Goal: Task Accomplishment & Management: Manage account settings

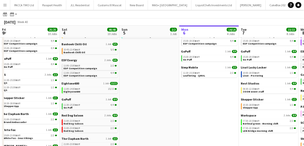
scroll to position [0, 158]
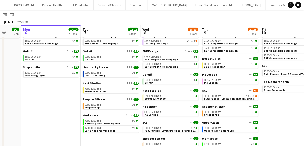
click at [271, 24] on div "October 2025 Week 40" at bounding box center [152, 22] width 304 height 7
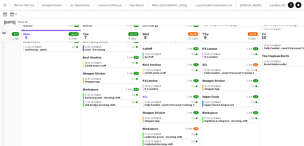
scroll to position [60, 0]
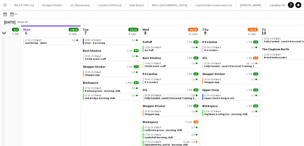
click at [166, 97] on span "Fully Funded - Level 3 Personal Training Skills Bootcamp" at bounding box center [179, 98] width 68 height 3
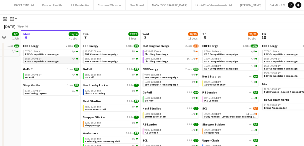
scroll to position [31, 0]
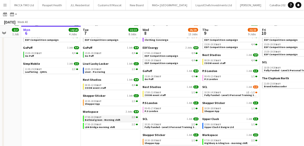
click at [114, 120] on span "Bethnal green - Morning shift" at bounding box center [103, 119] width 36 height 3
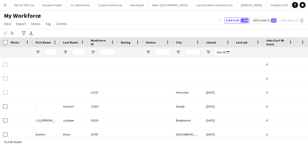
type input "******"
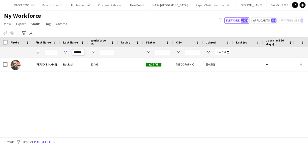
click at [82, 53] on input "******" at bounding box center [78, 52] width 13 height 6
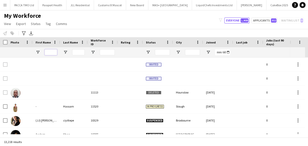
click at [55, 52] on input "First Name Filter Input" at bounding box center [51, 52] width 13 height 6
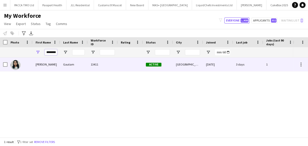
type input "********"
click at [50, 65] on div "[PERSON_NAME]" at bounding box center [47, 65] width 28 height 14
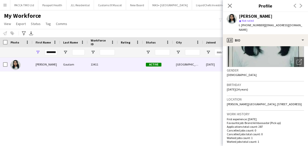
scroll to position [79, 0]
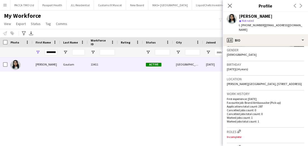
click at [273, 48] on h3 "Gender" at bounding box center [265, 50] width 77 height 5
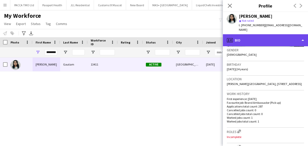
click at [272, 37] on div "profile Bio" at bounding box center [265, 40] width 85 height 12
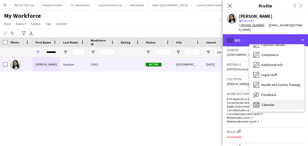
scroll to position [67, 0]
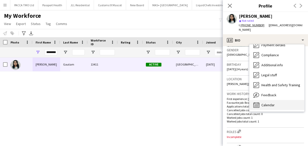
click at [279, 104] on div "Calendar Calendar" at bounding box center [276, 105] width 55 height 10
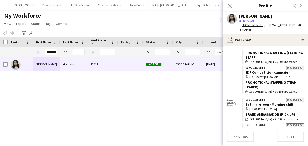
scroll to position [5155, 0]
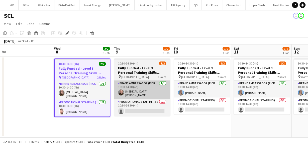
scroll to position [0, 127]
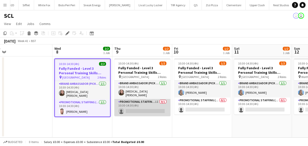
click at [136, 105] on app-card-role "Promotional Staffing (Brand Ambassadors) 1I 0/1 10:30-14:30 (4h) single-neutral…" at bounding box center [142, 107] width 56 height 17
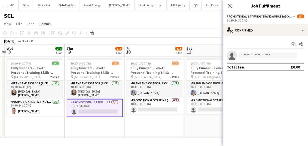
scroll to position [0, 175]
drag, startPoint x: 228, startPoint y: 8, endPoint x: 172, endPoint y: 5, distance: 56.6
click at [228, 7] on icon "Close pop-in" at bounding box center [230, 6] width 4 height 4
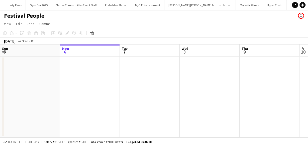
scroll to position [0, 291]
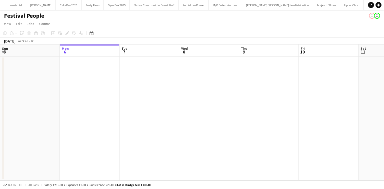
scroll to position [0, 215]
click at [6, 5] on app-icon "Menu" at bounding box center [5, 5] width 4 height 4
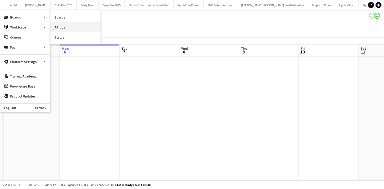
click at [54, 28] on link "All jobs" at bounding box center [76, 27] width 50 height 10
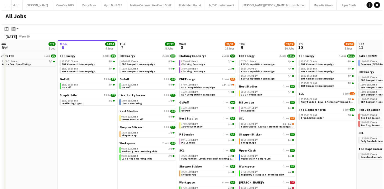
scroll to position [0, 123]
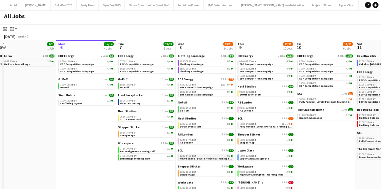
click at [189, 158] on span "Fully Funded - Level 3 Personal Training Skills Bootcamp" at bounding box center [214, 158] width 68 height 3
click at [6, 7] on button "Menu" at bounding box center [5, 5] width 10 height 10
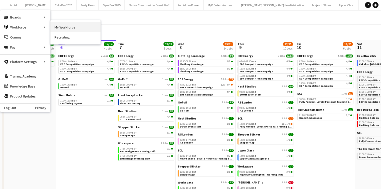
click at [54, 26] on link "My Workforce" at bounding box center [76, 27] width 50 height 10
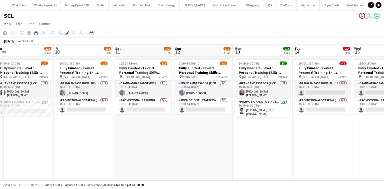
scroll to position [0, 186]
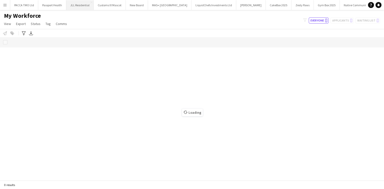
drag, startPoint x: 81, startPoint y: 2, endPoint x: 83, endPoint y: 0, distance: 2.7
click at [82, 1] on button "JLL Residential Close" at bounding box center [80, 5] width 28 height 10
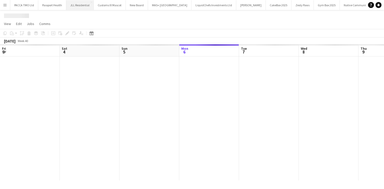
scroll to position [0, 120]
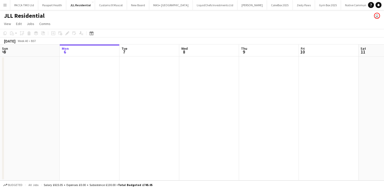
click at [57, 16] on div "JLL Residential user" at bounding box center [192, 15] width 384 height 10
drag, startPoint x: 81, startPoint y: 6, endPoint x: 90, endPoint y: 5, distance: 9.4
click at [82, 6] on button "JLL Residential Close" at bounding box center [80, 5] width 29 height 10
click at [92, 3] on button "JLL Residential Close" at bounding box center [80, 5] width 29 height 10
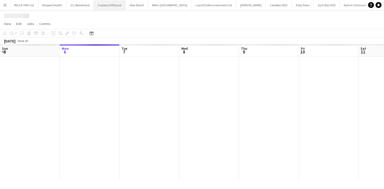
click at [0, 0] on app-icon "Close" at bounding box center [0, 0] width 0 height 0
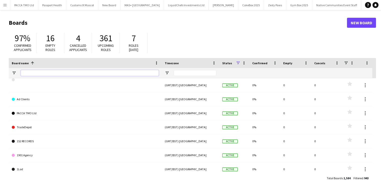
click at [80, 71] on input "Board name Filter Input" at bounding box center [90, 73] width 138 height 6
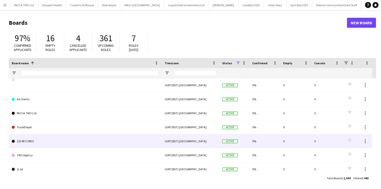
click at [372, 141] on div at bounding box center [365, 141] width 15 height 14
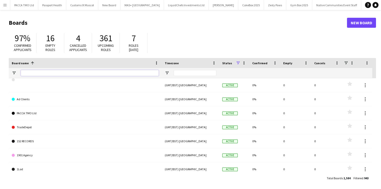
click at [75, 74] on input "Board name Filter Input" at bounding box center [90, 73] width 138 height 6
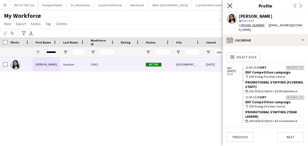
click at [229, 6] on icon "Close pop-in" at bounding box center [229, 5] width 5 height 5
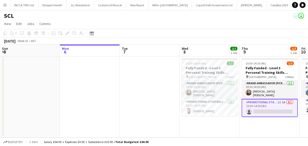
scroll to position [0, 175]
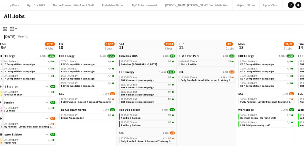
scroll to position [0, 184]
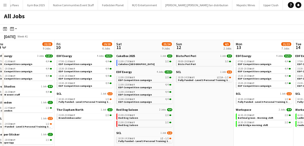
click at [228, 74] on app-calendar-brief-board "SCL 1 Job 1/2 10:30-14:30 BST 1I 1A • 1/2 Fully Funded - Level 3 Personal Train…" at bounding box center [204, 76] width 56 height 12
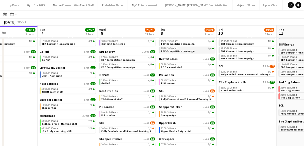
scroll to position [0, 141]
click at [124, 128] on div "10:30-14:30 BST 1/2" at bounding box center [128, 128] width 53 height 3
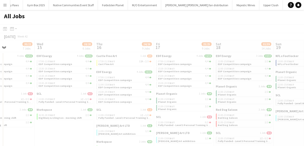
scroll to position [0, 145]
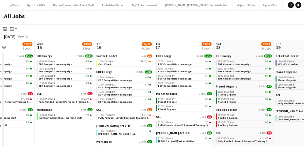
click at [285, 64] on span "NFL x Footlocker" at bounding box center [288, 64] width 21 height 3
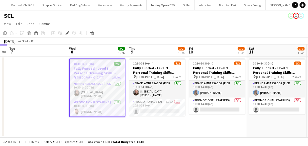
scroll to position [0, 1050]
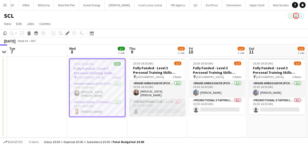
click at [171, 104] on app-card-role "Promotional Staffing (Brand Ambassadors) 1I 1A 0/1 10:30-14:30 (4h) single-neut…" at bounding box center [157, 107] width 56 height 17
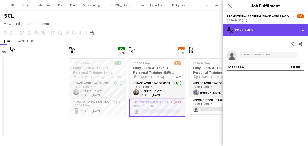
click at [264, 33] on div "single-neutral-actions-check-2 Confirmed" at bounding box center [265, 30] width 85 height 12
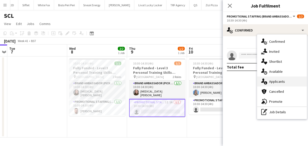
click at [266, 81] on icon "single-neutral-actions-information" at bounding box center [264, 82] width 6 height 6
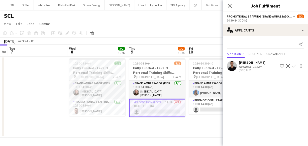
click at [244, 65] on div "Quinn Evans-Jeanrenaud" at bounding box center [252, 62] width 27 height 5
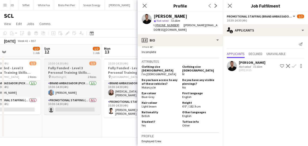
scroll to position [0, 159]
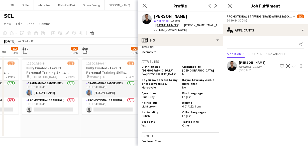
click at [141, 10] on div "Close pop-in" at bounding box center [144, 6] width 14 height 12
click at [141, 8] on app-icon "Close pop-in" at bounding box center [144, 5] width 7 height 7
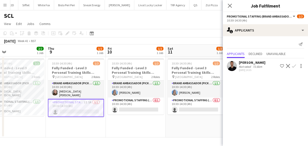
scroll to position [0, 133]
click at [230, 7] on icon at bounding box center [229, 5] width 5 height 5
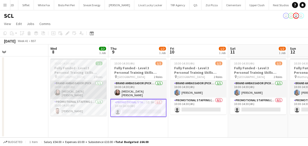
scroll to position [0, 130]
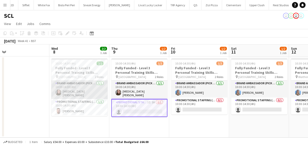
click at [86, 85] on app-card-role "Brand Ambassador (Pick up) 1/1 10:30-14:30 (4h) Yasmin Evans" at bounding box center [79, 90] width 56 height 19
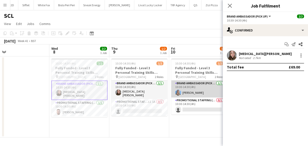
click at [194, 90] on app-card-role "Brand Ambassador (Pick up) 1/1 10:30-14:30 (4h) Katrina Donaldson" at bounding box center [199, 89] width 56 height 17
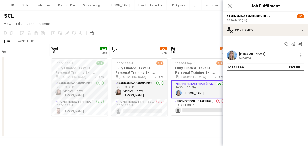
scroll to position [0, 170]
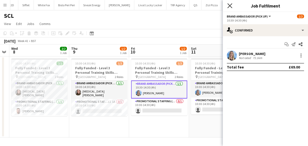
click at [231, 5] on icon "Close pop-in" at bounding box center [229, 5] width 5 height 5
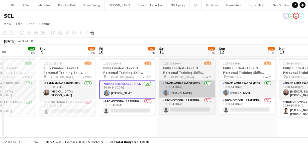
scroll to position [0, 202]
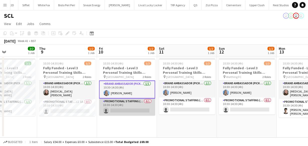
click at [123, 107] on app-card-role "Promotional Staffing (Brand Ambassadors) 0/1 10:30-14:30 (4h) single-neutral-ac…" at bounding box center [127, 107] width 56 height 17
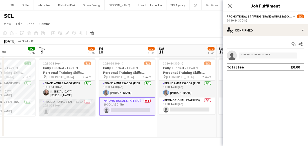
drag, startPoint x: 78, startPoint y: 92, endPoint x: 89, endPoint y: 99, distance: 12.8
click at [78, 92] on app-card-role "Brand Ambassador (Pick up) 1/1 10:30-14:30 (4h) Yasmin Evans" at bounding box center [67, 90] width 56 height 19
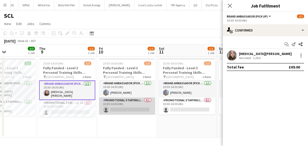
click at [111, 107] on app-card-role "Promotional Staffing (Brand Ambassadors) 0/1 10:30-14:30 (4h) single-neutral-ac…" at bounding box center [127, 106] width 56 height 17
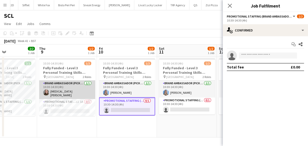
click at [73, 90] on app-card-role "Brand Ambassador (Pick up) 1/1 10:30-14:30 (4h) Yasmin Evans" at bounding box center [67, 90] width 56 height 19
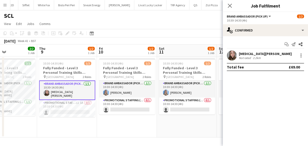
click at [255, 63] on div "Total fee £69.00" at bounding box center [265, 67] width 77 height 8
click at [253, 58] on div "2.2km" at bounding box center [257, 58] width 10 height 4
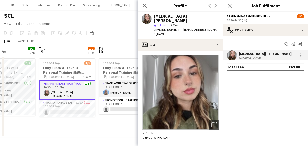
click at [148, 7] on div "Close pop-in" at bounding box center [144, 6] width 14 height 12
click at [146, 6] on icon "Close pop-in" at bounding box center [144, 5] width 5 height 5
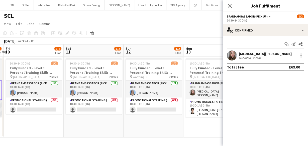
scroll to position [0, 197]
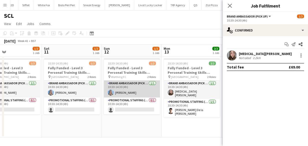
click at [131, 85] on app-card-role "Brand Ambassador (Pick up) [DATE] 10:30-14:30 (4h) [PERSON_NAME]" at bounding box center [132, 89] width 56 height 17
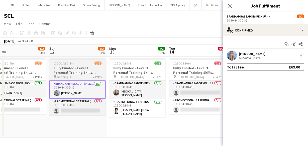
scroll to position [0, 132]
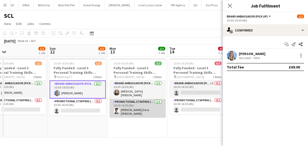
click at [132, 108] on app-card-role "Promotional Staffing (Brand Ambassadors) 1/1 10:30-14:30 (4h) Adrian De la Rosa…" at bounding box center [137, 108] width 56 height 19
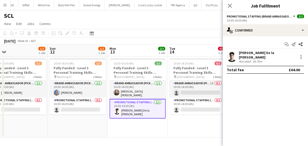
click at [259, 60] on div "66.7km" at bounding box center [257, 62] width 11 height 4
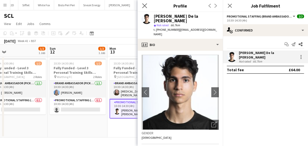
click at [146, 8] on app-icon "Close pop-in" at bounding box center [144, 5] width 7 height 7
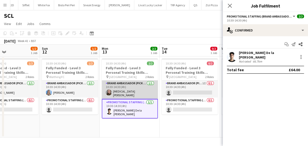
scroll to position [0, 141]
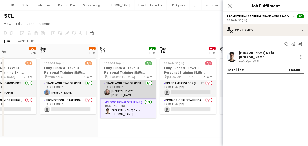
click at [118, 89] on app-card-role "Brand Ambassador (Pick up) [DATE] 10:30-14:30 (4h) [MEDICAL_DATA][PERSON_NAME]" at bounding box center [128, 90] width 56 height 19
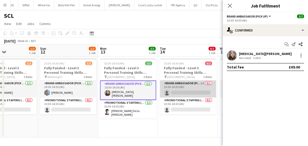
click at [166, 87] on app-card-role "Brand Ambassador (Pick up) 1I 0/1 10:30-14:30 (4h) single-neutral-actions" at bounding box center [188, 89] width 56 height 17
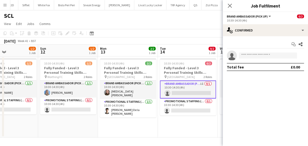
click at [166, 87] on app-card-role "Brand Ambassador (Pick up) 1I 0/1 10:30-14:30 (4h) single-neutral-actions" at bounding box center [188, 90] width 56 height 18
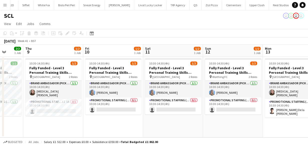
scroll to position [0, 156]
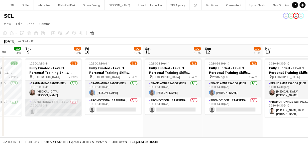
click at [66, 105] on app-card-role "Promotional Staffing (Brand Ambassadors) 1I 1A 0/1 10:30-14:30 (4h) single-neut…" at bounding box center [53, 107] width 56 height 17
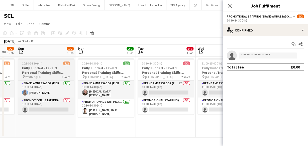
scroll to position [0, 236]
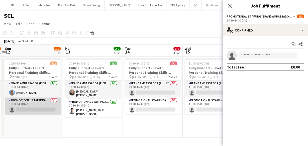
click at [50, 104] on app-card-role "Promotional Staffing (Brand Ambassadors) 0/1 10:30-14:30 (4h) single-neutral-ac…" at bounding box center [33, 106] width 56 height 17
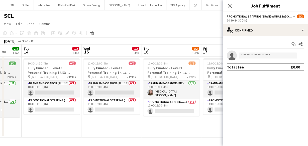
scroll to position [0, 219]
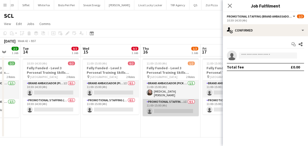
click at [173, 105] on app-card-role "Promotional Staffing (Brand Ambassadors) 1I 0/1 11:00-15:00 (4h) single-neutral…" at bounding box center [170, 107] width 56 height 17
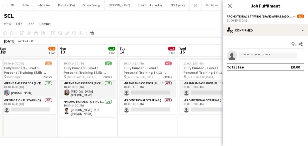
scroll to position [0, 110]
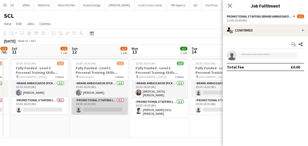
click at [102, 109] on app-card-role "Promotional Staffing (Brand Ambassadors) 0/1 10:30-14:30 (4h) single-neutral-ac…" at bounding box center [100, 106] width 56 height 17
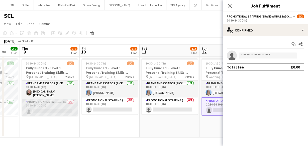
scroll to position [0, 160]
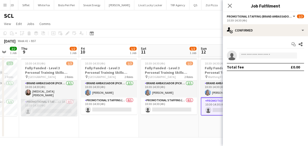
click at [56, 104] on app-card-role "Promotional Staffing (Brand Ambassadors) 1I 1A 0/1 10:30-14:30 (4h) single-neut…" at bounding box center [49, 107] width 56 height 17
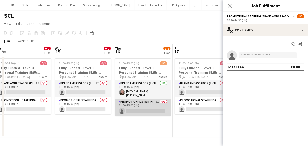
scroll to position [0, 126]
click at [116, 103] on app-card-role "Promotional Staffing (Brand Ambassadors) 1I 0/1 11:00-15:00 (4h) single-neutral…" at bounding box center [143, 107] width 56 height 17
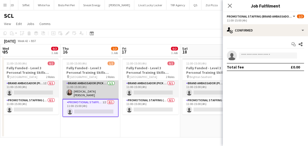
scroll to position [0, 179]
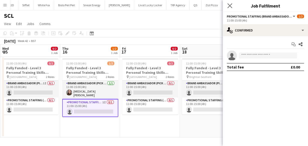
click at [227, 6] on app-icon "Close pop-in" at bounding box center [229, 5] width 7 height 7
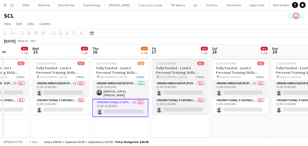
scroll to position [0, 149]
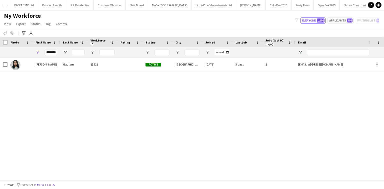
scroll to position [0, 215]
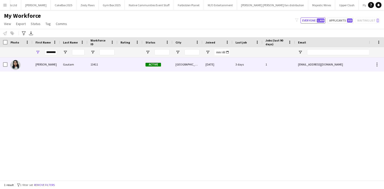
click at [44, 63] on div "[PERSON_NAME]" at bounding box center [47, 65] width 28 height 14
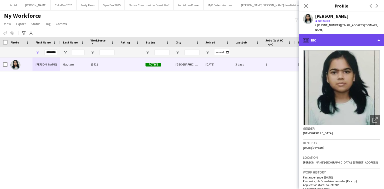
click at [341, 34] on div "profile Bio" at bounding box center [341, 40] width 85 height 12
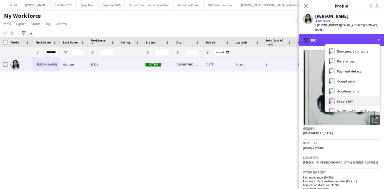
scroll to position [67, 0]
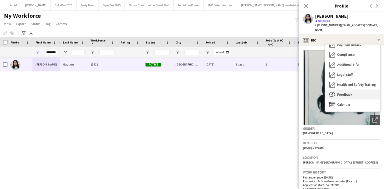
click at [357, 99] on div "Bio Bio Company application Company application Employment Employment About you…" at bounding box center [353, 78] width 55 height 67
click at [350, 100] on div "Calendar Calendar" at bounding box center [353, 105] width 55 height 10
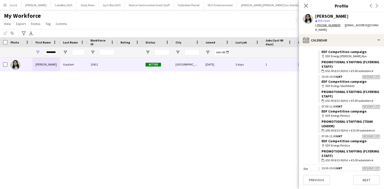
scroll to position [2063, 0]
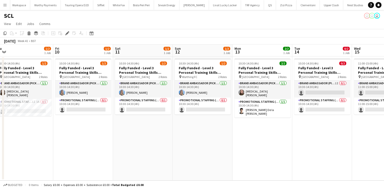
scroll to position [0, 150]
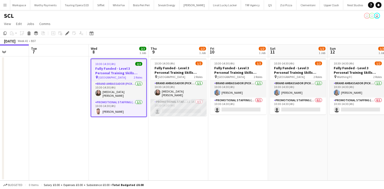
click at [174, 101] on app-card-role "Promotional Staffing (Brand Ambassadors) 1I 1A 0/1 10:30-14:30 (4h) single-neut…" at bounding box center [179, 107] width 56 height 17
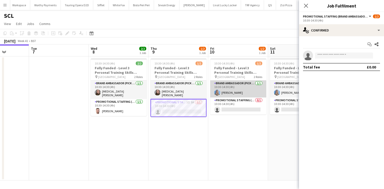
click at [234, 97] on app-card-role "Brand Ambassador (Pick up) [DATE] 10:30-14:30 (4h) [PERSON_NAME]" at bounding box center [239, 89] width 56 height 17
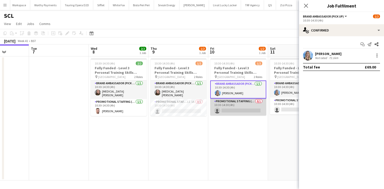
click at [236, 102] on app-card-role "Promotional Staffing (Brand Ambassadors) 0/1 10:30-14:30 (4h) single-neutral-ac…" at bounding box center [239, 107] width 56 height 17
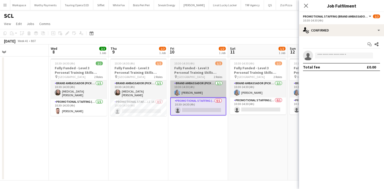
scroll to position [0, 191]
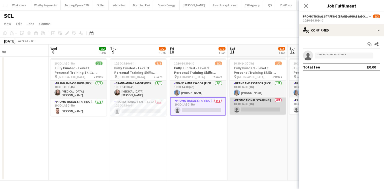
click at [265, 106] on app-card-role "Promotional Staffing (Brand Ambassadors) 0/1 10:30-14:30 (4h) single-neutral-ac…" at bounding box center [258, 106] width 56 height 17
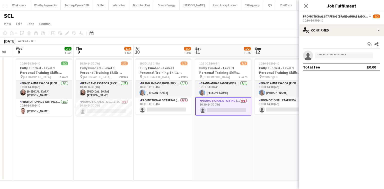
scroll to position [0, 225]
click at [305, 8] on app-icon "Close pop-in" at bounding box center [306, 5] width 7 height 7
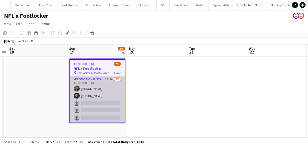
click at [113, 89] on app-card-role "Promotional Staffing (Brand Ambassadors) 2I 5A [DATE] 13:00-18:00 (5h) [PERSON_…" at bounding box center [97, 100] width 55 height 46
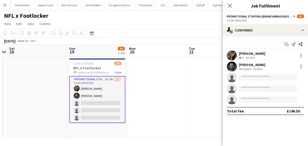
click at [257, 64] on div "[PERSON_NAME]" at bounding box center [252, 65] width 27 height 5
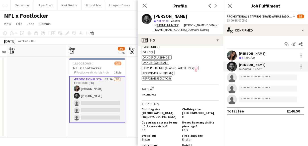
scroll to position [240, 0]
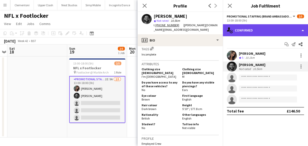
click at [252, 35] on div "single-neutral-actions-check-2 Confirmed" at bounding box center [265, 30] width 85 height 12
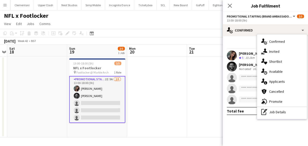
click at [275, 55] on div "single-neutral-actions-share-1 Invited" at bounding box center [282, 52] width 50 height 10
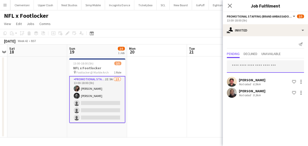
click at [253, 69] on input "text" at bounding box center [265, 66] width 77 height 13
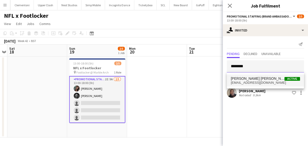
type input "********"
click at [243, 79] on span "Ella Taylor Bliss" at bounding box center [258, 79] width 54 height 4
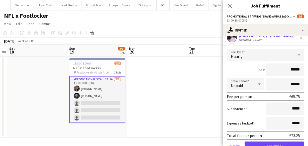
scroll to position [81, 0]
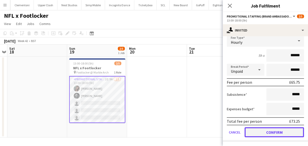
click at [261, 131] on button "Confirm" at bounding box center [273, 132] width 59 height 10
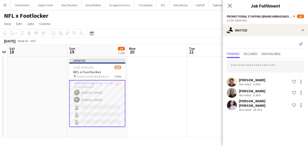
scroll to position [0, 0]
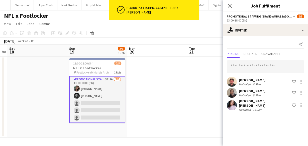
click at [243, 101] on div "Ella Taylor Bliss" at bounding box center [264, 103] width 51 height 9
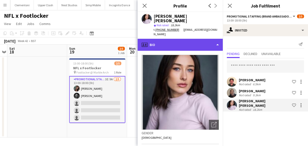
click at [181, 40] on div "profile Bio" at bounding box center [179, 45] width 85 height 12
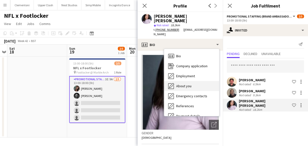
click at [174, 81] on div "About you About you" at bounding box center [191, 86] width 55 height 10
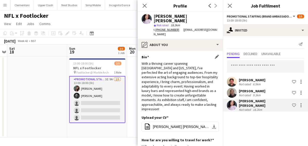
scroll to position [44, 0]
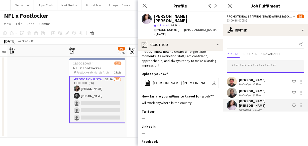
click at [239, 69] on input "text" at bounding box center [265, 66] width 77 height 13
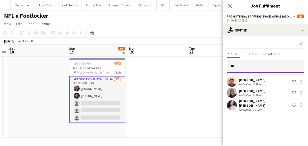
type input "*"
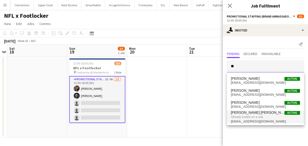
type input "*"
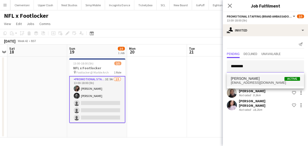
type input "********"
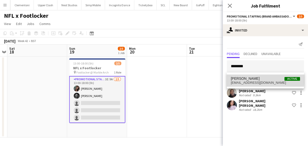
click at [234, 77] on span "Gemma Taylor" at bounding box center [245, 79] width 29 height 4
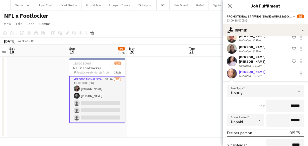
scroll to position [44, 0]
click at [242, 69] on div "Gemma Taylor" at bounding box center [252, 71] width 27 height 5
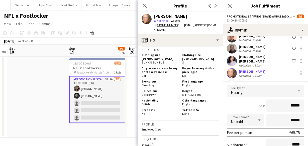
scroll to position [270, 0]
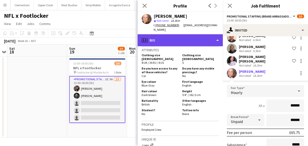
click at [155, 40] on div "profile Bio" at bounding box center [179, 40] width 85 height 12
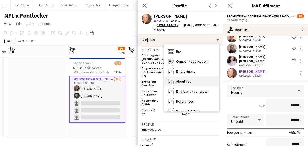
click at [168, 79] on icon "About you" at bounding box center [171, 82] width 6 height 6
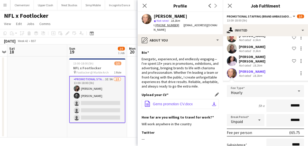
click at [165, 105] on span "Gems promotion CV.docx" at bounding box center [173, 104] width 40 height 4
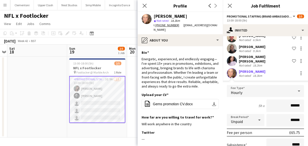
click at [287, 2] on div "Close pop-in Job Fulfilment" at bounding box center [265, 6] width 85 height 12
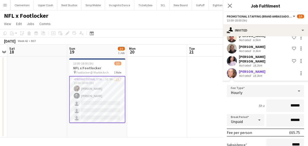
scroll to position [0, 0]
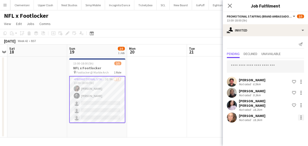
click at [299, 115] on div at bounding box center [301, 118] width 6 height 6
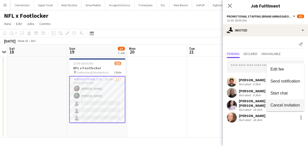
click at [282, 105] on span "Cancel invitation" at bounding box center [284, 105] width 29 height 4
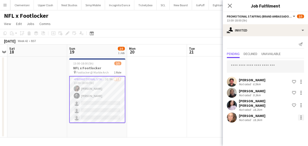
click at [298, 116] on div at bounding box center [301, 118] width 6 height 6
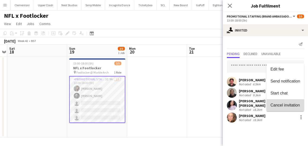
click at [287, 102] on button "Cancel invitation" at bounding box center [285, 105] width 38 height 12
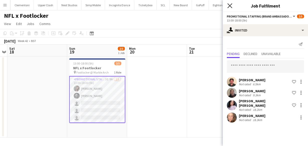
click at [228, 7] on icon "Close pop-in" at bounding box center [229, 5] width 5 height 5
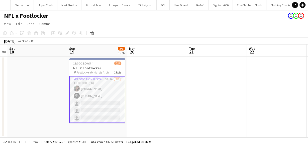
click at [96, 87] on app-card-role "Promotional Staffing (Brand Ambassadors) 3I 5A 2/5 13:00-18:00 (5h) Mariia Kopt…" at bounding box center [97, 99] width 56 height 47
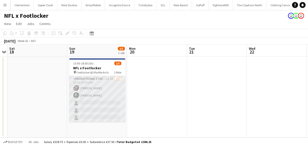
click at [96, 87] on app-card-role "Promotional Staffing (Brand Ambassadors) 3I 5A 2/5 13:00-18:00 (5h) Mariia Kopt…" at bounding box center [97, 99] width 56 height 46
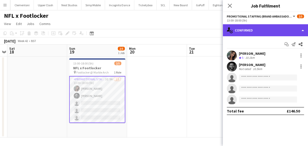
click at [246, 30] on div "single-neutral-actions-check-2 Confirmed" at bounding box center [265, 30] width 85 height 12
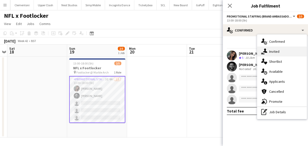
click at [271, 54] on span "Invited" at bounding box center [274, 51] width 10 height 5
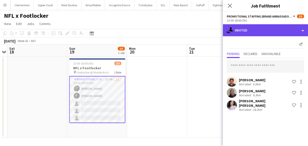
click at [247, 35] on div "single-neutral-actions-share-1 Invited" at bounding box center [265, 30] width 85 height 12
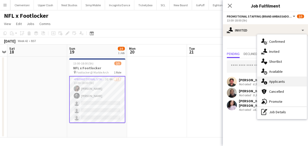
click at [264, 80] on icon "single-neutral-actions-information" at bounding box center [264, 82] width 6 height 6
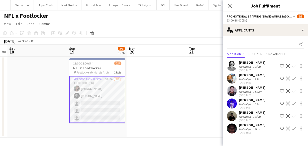
click at [254, 68] on div "7.5km" at bounding box center [257, 67] width 10 height 4
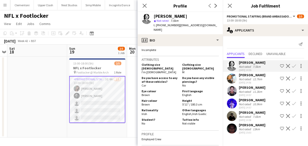
scroll to position [217, 0]
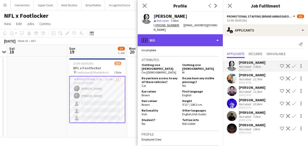
click at [179, 40] on div "profile Bio" at bounding box center [179, 40] width 85 height 12
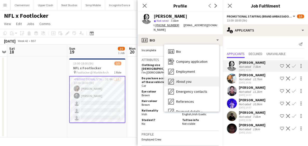
click at [186, 79] on span "About you" at bounding box center [183, 81] width 15 height 5
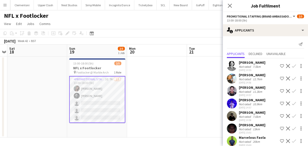
scroll to position [6, 0]
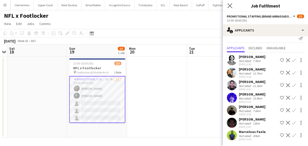
click at [232, 6] on app-icon "Close pop-in" at bounding box center [229, 5] width 7 height 7
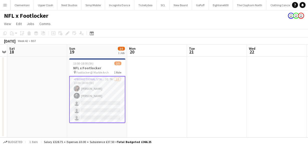
click at [116, 85] on app-card-role "Promotional Staffing (Brand Ambassadors) 3I 7A 2/5 13:00-18:00 (5h) Mariia Kopt…" at bounding box center [97, 99] width 56 height 47
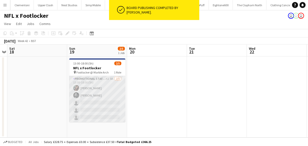
click at [95, 80] on app-card-role "Promotional Staffing (Brand Ambassadors) 4I 8A 2/5 13:00-18:00 (5h) Mariia Kopt…" at bounding box center [97, 99] width 56 height 46
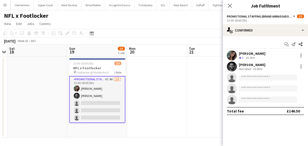
click at [244, 65] on div "Brima Fullah" at bounding box center [252, 65] width 27 height 5
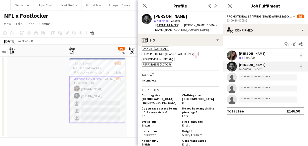
scroll to position [220, 0]
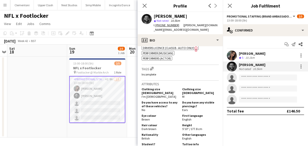
click at [140, 5] on div "Close pop-in" at bounding box center [144, 6] width 14 height 12
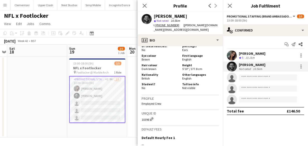
drag, startPoint x: 142, startPoint y: 7, endPoint x: 119, endPoint y: 1, distance: 23.5
click at [141, 5] on app-icon "Close pop-in" at bounding box center [144, 6] width 6 height 6
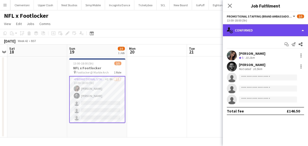
click at [269, 32] on div "single-neutral-actions-check-2 Confirmed" at bounding box center [265, 30] width 85 height 12
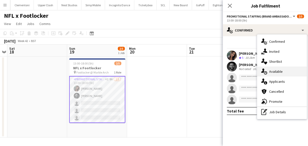
click at [277, 74] on div "single-neutral-actions-upload Available" at bounding box center [282, 72] width 50 height 10
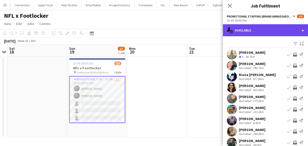
click at [243, 26] on div "single-neutral-actions-upload Available" at bounding box center [265, 30] width 85 height 12
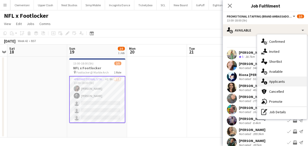
click at [266, 79] on icon "single-neutral-actions-information" at bounding box center [264, 82] width 6 height 6
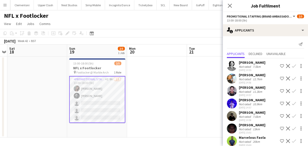
scroll to position [27, 0]
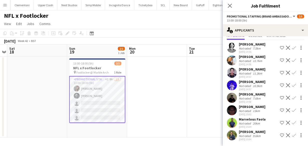
click at [232, 130] on app-user-avatar at bounding box center [232, 135] width 10 height 10
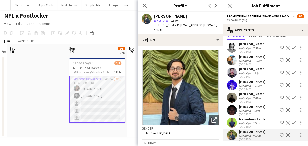
click at [234, 118] on app-user-avatar at bounding box center [232, 123] width 10 height 10
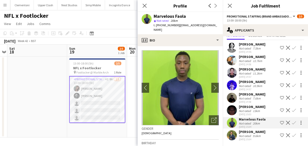
click at [232, 93] on app-user-avatar at bounding box center [232, 98] width 10 height 10
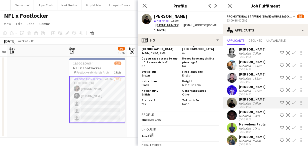
scroll to position [0, 0]
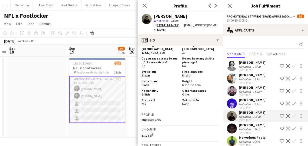
click at [234, 72] on div "Eoin Dunlea Not rated 7.5km 06-10-2025 14:55 Shortlist crew Decline Confirm" at bounding box center [265, 66] width 85 height 12
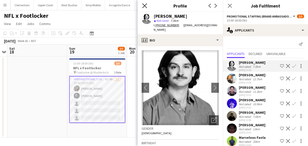
click at [145, 4] on icon "Close pop-in" at bounding box center [144, 5] width 5 height 5
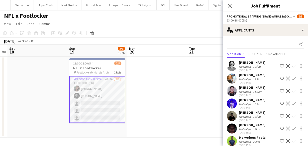
click at [114, 106] on app-card-role "Promotional Staffing (Brand Ambassadors) 4I 8A 2/5 13:00-18:00 (5h) Mariia Kopt…" at bounding box center [97, 99] width 56 height 47
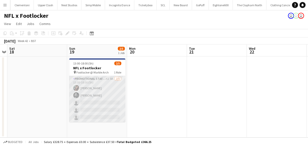
scroll to position [0, 172]
click at [114, 102] on app-card-role "Promotional Staffing (Brand Ambassadors) 4I 8A 2/5 13:00-18:00 (5h) Mariia Kopt…" at bounding box center [98, 99] width 56 height 46
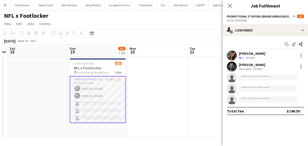
click at [301, 13] on app-options-switcher "Promotional Staffing (Brand Ambassadors) All roles Promotional Staffing (Brand …" at bounding box center [265, 18] width 85 height 12
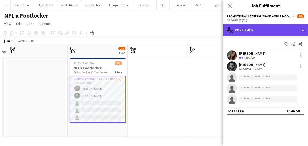
click at [278, 28] on div "single-neutral-actions-check-2 Confirmed" at bounding box center [265, 30] width 85 height 12
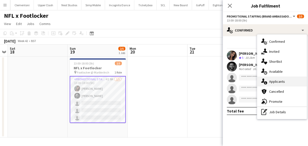
click at [278, 79] on span "Applicants" at bounding box center [277, 81] width 16 height 5
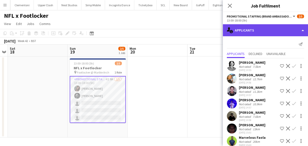
click at [265, 33] on div "single-neutral-actions-information Applicants" at bounding box center [265, 30] width 85 height 12
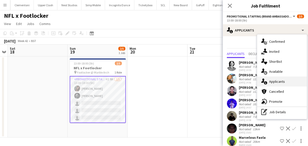
click at [274, 80] on span "Applicants" at bounding box center [277, 81] width 16 height 5
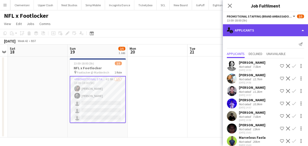
click at [265, 32] on div "single-neutral-actions-information Applicants" at bounding box center [265, 30] width 85 height 12
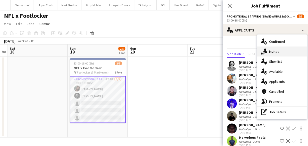
click at [274, 51] on span "Invited" at bounding box center [274, 51] width 10 height 5
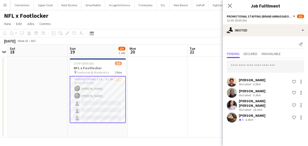
click at [109, 97] on app-card-role "Promotional Staffing (Brand Ambassadors) 4I 8A 2/5 13:00-18:00 (5h) Mariia Kopt…" at bounding box center [98, 99] width 56 height 47
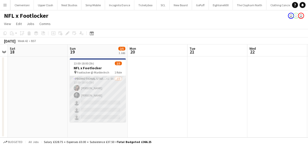
click at [108, 97] on app-card-role "Promotional Staffing (Brand Ambassadors) 4I 8A 2/5 13:00-18:00 (5h) Mariia Kopt…" at bounding box center [98, 99] width 56 height 46
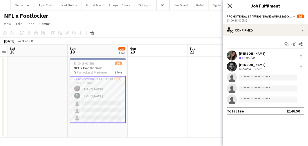
click at [230, 5] on icon at bounding box center [229, 5] width 5 height 5
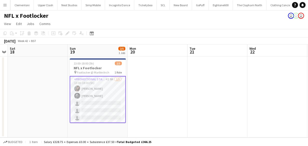
click at [113, 81] on app-card-role "Promotional Staffing (Brand Ambassadors) 4I 8A 2/5 13:00-18:00 (5h) Mariia Kopt…" at bounding box center [98, 99] width 56 height 47
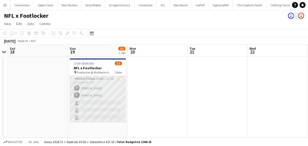
click at [110, 77] on app-card-role "Promotional Staffing (Brand Ambassadors) 4I 8A 2/5 13:00-18:00 (5h) Mariia Kopt…" at bounding box center [98, 99] width 56 height 46
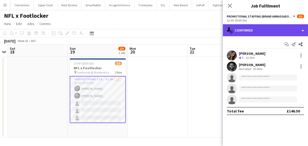
click at [242, 29] on div "single-neutral-actions-check-2 Confirmed" at bounding box center [265, 30] width 85 height 12
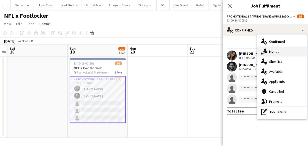
click at [271, 51] on span "Invited" at bounding box center [274, 51] width 10 height 5
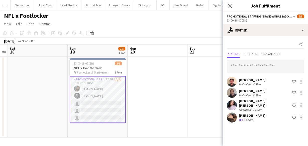
click at [235, 101] on app-user-avatar at bounding box center [232, 105] width 10 height 10
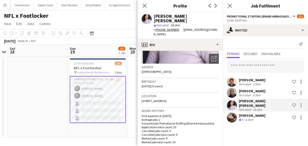
scroll to position [87, 0]
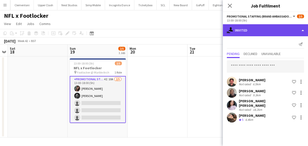
click at [253, 24] on div "single-neutral-actions-share-1 Invited" at bounding box center [265, 30] width 85 height 12
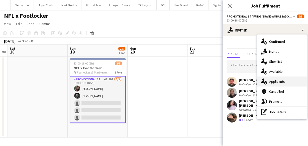
click at [283, 79] on span "Applicants" at bounding box center [277, 81] width 16 height 5
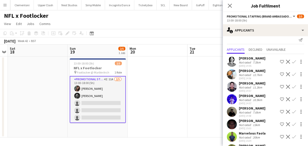
scroll to position [0, 0]
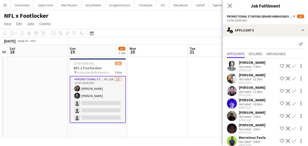
click at [234, 77] on app-user-avatar at bounding box center [232, 79] width 10 height 10
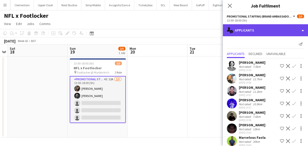
click at [245, 26] on div "single-neutral-actions-information Applicants" at bounding box center [265, 30] width 85 height 12
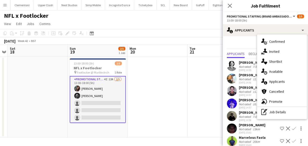
click at [239, 67] on div "Not rated" at bounding box center [245, 67] width 13 height 4
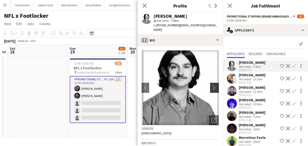
click at [214, 85] on app-icon "chevron-right" at bounding box center [215, 87] width 8 height 5
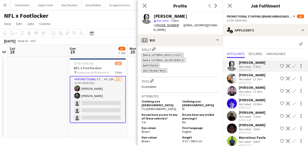
scroll to position [220, 0]
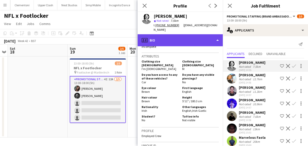
click at [177, 40] on div "profile Bio" at bounding box center [179, 40] width 85 height 12
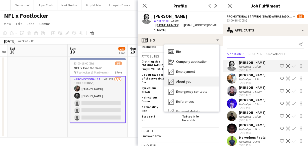
click at [185, 79] on span "About you" at bounding box center [183, 81] width 15 height 5
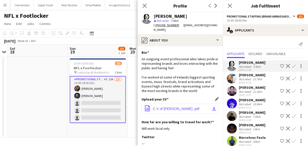
click at [180, 107] on span "C.V of Eoin Dunlea .pdf" at bounding box center [176, 109] width 46 height 4
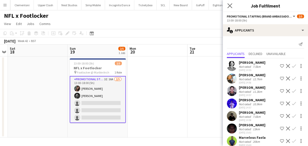
click at [233, 5] on app-icon "Close pop-in" at bounding box center [229, 5] width 7 height 7
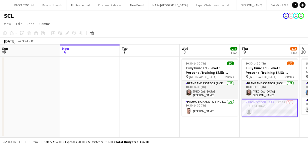
scroll to position [0, 175]
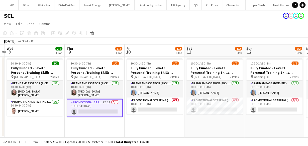
click at [108, 108] on app-card-role "Promotional Staffing (Brand Ambassadors) 1I 1A 0/1 10:30-14:30 (4h) single-neut…" at bounding box center [95, 108] width 56 height 18
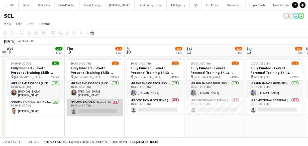
click at [106, 101] on app-card-role "Promotional Staffing (Brand Ambassadors) 1I 1A 0/1 10:30-14:30 (4h) single-neut…" at bounding box center [95, 107] width 56 height 17
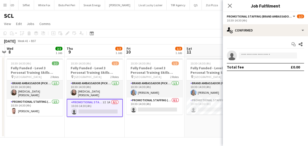
click at [267, 37] on div "Start chat Share single-neutral-actions Total fee £0.00" at bounding box center [265, 55] width 85 height 39
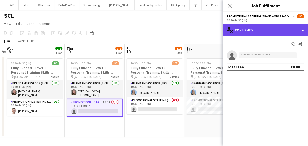
click at [269, 31] on div "single-neutral-actions-check-2 Confirmed" at bounding box center [265, 30] width 85 height 12
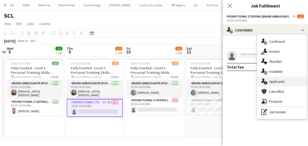
click at [271, 81] on span "Applicants" at bounding box center [277, 81] width 16 height 5
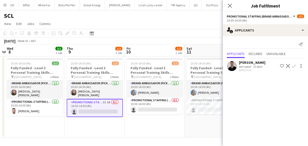
click at [250, 65] on div "[PERSON_NAME]" at bounding box center [252, 62] width 27 height 5
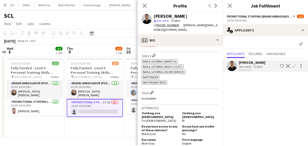
scroll to position [205, 0]
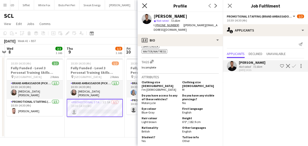
click at [142, 5] on icon "Close pop-in" at bounding box center [144, 5] width 5 height 5
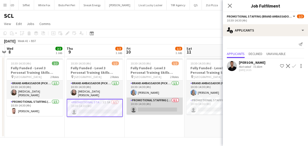
click at [165, 100] on app-card-role "Promotional Staffing (Brand Ambassadors) 0/1 10:30-14:30 (4h) single-neutral-ac…" at bounding box center [154, 106] width 56 height 17
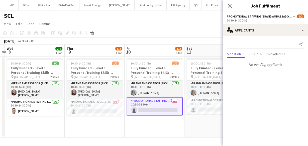
click at [229, 4] on icon "Close pop-in" at bounding box center [230, 6] width 4 height 4
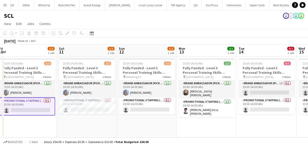
scroll to position [0, 203]
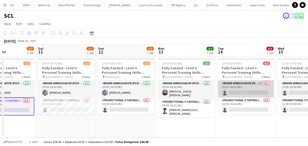
click at [242, 92] on app-card-role "Brand Ambassador (Pick up) 1I 0/1 10:30-14:30 (4h) single-neutral-actions" at bounding box center [246, 89] width 56 height 17
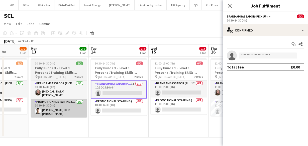
scroll to position [0, 211]
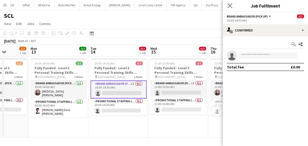
click at [232, 7] on app-icon "Close pop-in" at bounding box center [229, 5] width 7 height 7
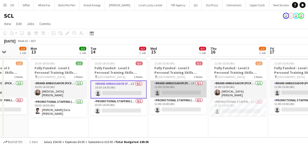
click at [186, 97] on app-card-role "Brand Ambassador (Pick up) 1I 0/1 11:00-15:00 (4h) single-neutral-actions" at bounding box center [178, 89] width 56 height 17
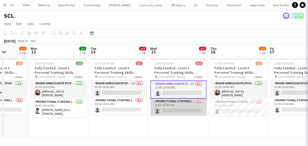
click at [184, 108] on app-card-role "Promotional Staffing (Brand Ambassadors) 0/1 11:00-15:00 (4h) single-neutral-ac…" at bounding box center [178, 107] width 56 height 17
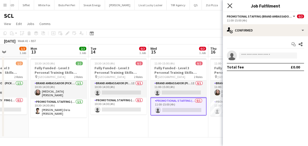
click at [228, 7] on icon "Close pop-in" at bounding box center [229, 5] width 5 height 5
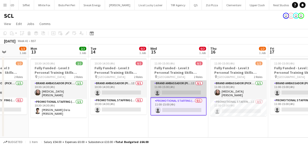
click at [171, 91] on app-card-role "Brand Ambassador (Pick up) 1I 0/1 11:00-15:00 (4h) single-neutral-actions" at bounding box center [178, 89] width 56 height 17
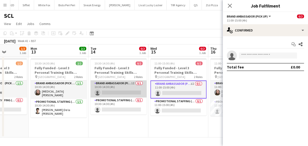
click at [136, 88] on app-card-role "Brand Ambassador (Pick up) 1I 0/1 10:30-14:30 (4h) single-neutral-actions" at bounding box center [118, 89] width 56 height 17
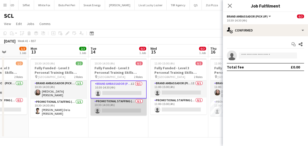
click at [129, 104] on app-card-role "Promotional Staffing (Brand Ambassadors) 0/1 10:30-14:30 (4h) single-neutral-ac…" at bounding box center [118, 107] width 56 height 17
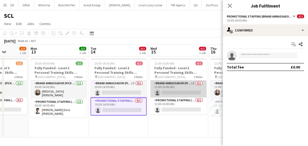
click at [169, 94] on app-card-role "Brand Ambassador (Pick up) 1I 0/1 11:00-15:00 (4h) single-neutral-actions" at bounding box center [178, 89] width 56 height 17
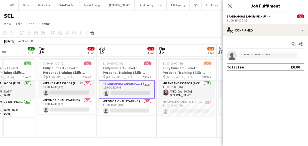
scroll to position [0, 147]
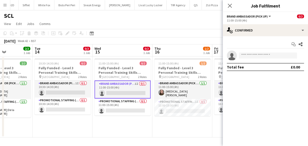
drag, startPoint x: 207, startPoint y: 93, endPoint x: 150, endPoint y: 94, distance: 56.3
click at [150, 94] on app-calendar-viewport "Sat 11 1/2 1 Job Sun 12 1/2 1 Job Mon 13 2/2 1 Job Tue 14 0/2 1 Job Wed 15 0/2 …" at bounding box center [154, 91] width 308 height 93
click at [231, 4] on icon "Close pop-in" at bounding box center [229, 5] width 5 height 5
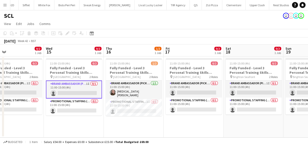
scroll to position [0, 208]
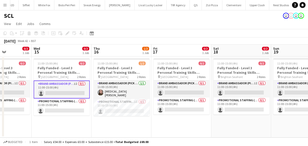
drag, startPoint x: 206, startPoint y: 74, endPoint x: 154, endPoint y: 69, distance: 52.3
click at [154, 69] on app-calendar-viewport "Sat 11 1/2 1 Job Sun 12 1/2 1 Job Mon 13 2/2 1 Job Tue 14 0/2 1 Job Wed 15 0/2 …" at bounding box center [154, 91] width 308 height 93
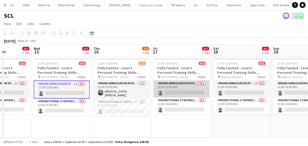
click at [153, 89] on app-card-role "Brand Ambassador (Pick up) 0/1 11:00-15:00 (4h) single-neutral-actions" at bounding box center [181, 89] width 56 height 17
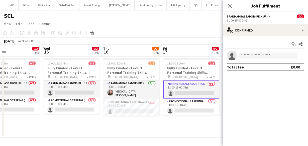
drag, startPoint x: 169, startPoint y: 97, endPoint x: 175, endPoint y: 75, distance: 22.5
click at [175, 75] on app-calendar-viewport "Sat 11 1/2 1 Job Sun 12 1/2 1 Job Mon 13 2/2 1 Job Tue 14 0/2 1 Job Wed 15 0/2 …" at bounding box center [154, 91] width 308 height 93
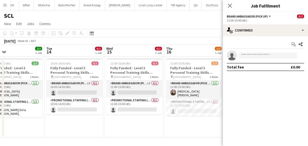
scroll to position [0, 108]
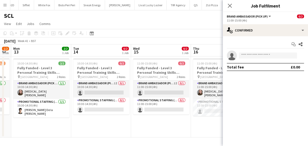
drag, startPoint x: 104, startPoint y: 85, endPoint x: 191, endPoint y: 81, distance: 86.7
click at [191, 81] on app-calendar-viewport "Sat 11 1/2 1 Job Sun 12 1/2 1 Job Mon 13 2/2 1 Job Tue 14 0/2 1 Job Wed 15 0/2 …" at bounding box center [154, 91] width 308 height 93
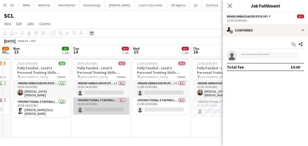
click at [115, 103] on app-card-role "Promotional Staffing (Brand Ambassadors) 0/1 10:30-14:30 (4h) single-neutral-ac…" at bounding box center [101, 106] width 56 height 17
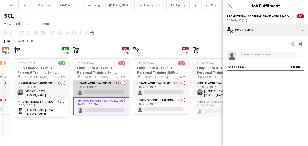
click at [111, 90] on app-card-role "Brand Ambassador (Pick up) 1I 0/1 10:30-14:30 (4h) single-neutral-actions" at bounding box center [101, 89] width 56 height 17
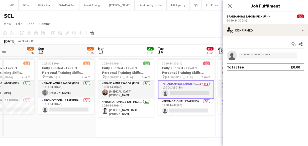
drag, startPoint x: 60, startPoint y: 91, endPoint x: 145, endPoint y: 91, distance: 84.6
click at [145, 91] on app-calendar-viewport "Thu 9 1/2 1 Job Fri 10 1/2 1 Job Sat 11 1/2 1 Job Sun 12 1/2 1 Job Mon 13 2/2 1…" at bounding box center [154, 91] width 308 height 93
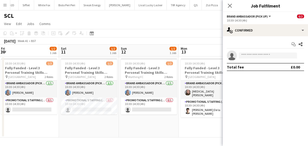
scroll to position [0, 118]
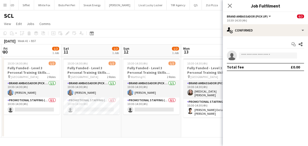
drag, startPoint x: 67, startPoint y: 97, endPoint x: 152, endPoint y: 93, distance: 85.2
click at [152, 93] on app-calendar-viewport "Wed 8 2/2 1 Job Thu 9 1/2 1 Job Fri 10 1/2 1 Job Sat 11 1/2 1 Job Sun 12 1/2 1 …" at bounding box center [154, 91] width 308 height 93
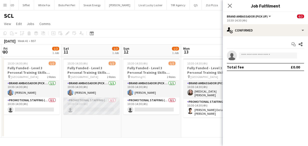
click at [96, 105] on app-card-role "Promotional Staffing (Brand Ambassadors) 0/1 10:30-14:30 (4h) single-neutral-ac…" at bounding box center [91, 106] width 56 height 17
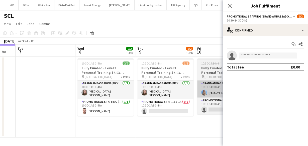
scroll to position [0, 145]
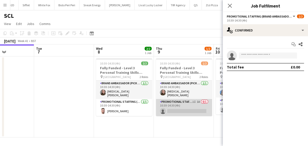
click at [165, 105] on app-card-role "Promotional Staffing (Brand Ambassadors) 1I 1A 0/1 10:30-14:30 (4h) single-neut…" at bounding box center [184, 107] width 56 height 17
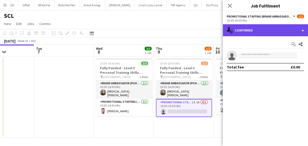
click at [248, 31] on div "single-neutral-actions-check-2 Confirmed" at bounding box center [265, 30] width 85 height 12
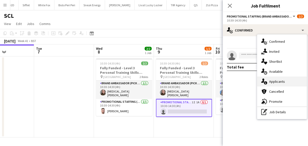
click at [269, 79] on div "single-neutral-actions-information Applicants" at bounding box center [282, 82] width 50 height 10
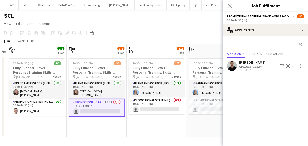
drag, startPoint x: 185, startPoint y: 88, endPoint x: 98, endPoint y: 81, distance: 87.4
click at [98, 81] on app-calendar-viewport "Sat 4 Sun 5 Mon 6 Tue 7 Wed 8 2/2 1 Job Thu 9 1/2 1 Job Fri 10 1/2 1 Job Sat 11…" at bounding box center [154, 91] width 308 height 93
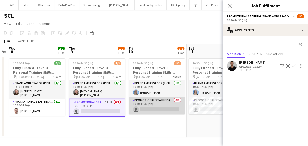
click at [140, 103] on app-card-role "Promotional Staffing (Brand Ambassadors) 0/1 10:30-14:30 (4h) single-neutral-ac…" at bounding box center [157, 106] width 56 height 17
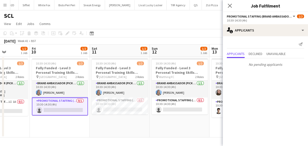
drag, startPoint x: 151, startPoint y: 92, endPoint x: 55, endPoint y: 82, distance: 97.5
click at [55, 82] on app-calendar-viewport "Mon 6 Tue 7 Wed 8 2/2 1 Job Thu 9 1/2 1 Job Fri 10 1/2 1 Job Sat 11 1/2 1 Job S…" at bounding box center [154, 91] width 308 height 93
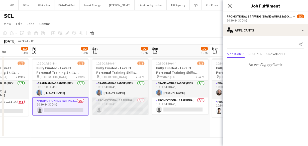
click at [123, 104] on app-card-role "Promotional Staffing (Brand Ambassadors) 0/1 10:30-14:30 (4h) single-neutral-ac…" at bounding box center [120, 106] width 56 height 17
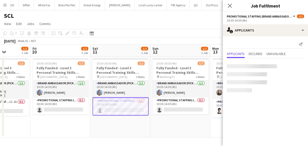
scroll to position [0, 161]
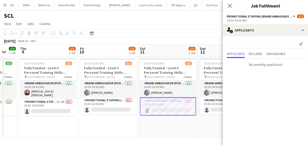
drag, startPoint x: 71, startPoint y: 108, endPoint x: 118, endPoint y: 102, distance: 47.9
click at [118, 102] on app-calendar-viewport "Mon 6 Tue 7 Wed 8 2/2 1 Job Thu 9 1/2 1 Job Fri 10 1/2 1 Job Sat 11 1/2 1 Job S…" at bounding box center [154, 91] width 308 height 93
drag, startPoint x: 231, startPoint y: 5, endPoint x: 218, endPoint y: 2, distance: 13.4
click at [230, 5] on icon "Close pop-in" at bounding box center [230, 6] width 4 height 4
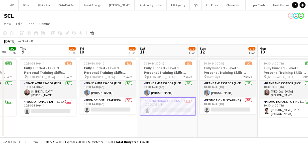
click at [2, 4] on button "Menu" at bounding box center [5, 5] width 10 height 10
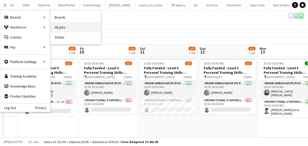
click at [60, 25] on link "All jobs" at bounding box center [76, 27] width 50 height 10
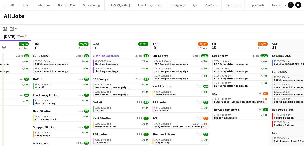
scroll to position [82, 0]
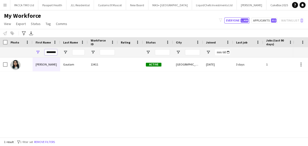
click at [51, 52] on input "********" at bounding box center [51, 52] width 13 height 6
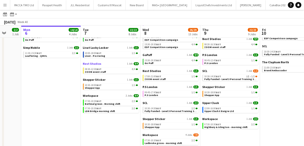
scroll to position [80, 0]
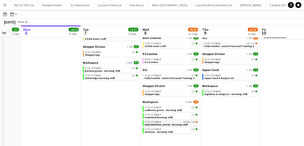
click at [175, 123] on span "[GEOGRAPHIC_DATA] - Morning shift" at bounding box center [166, 124] width 43 height 3
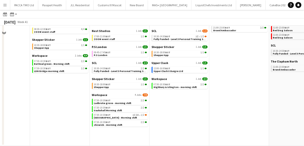
scroll to position [0, 0]
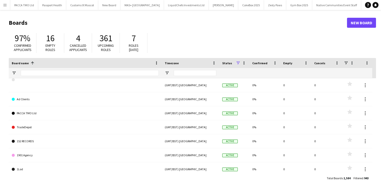
click at [9, 7] on button "Menu" at bounding box center [5, 5] width 10 height 10
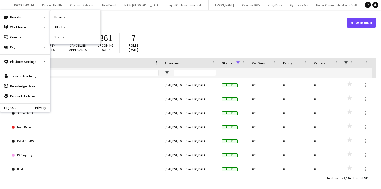
drag, startPoint x: 76, startPoint y: 26, endPoint x: 7, endPoint y: -18, distance: 81.5
click at [103, 35] on span "361" at bounding box center [106, 38] width 13 height 11
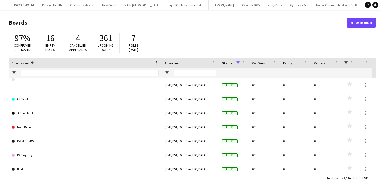
click at [80, 79] on div "Board name 1 Timezone Status Confirmed 0" at bounding box center [193, 115] width 368 height 115
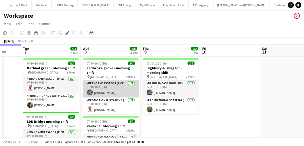
scroll to position [0, 218]
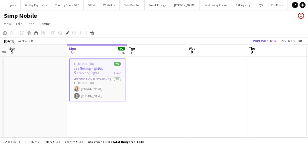
scroll to position [0, 1013]
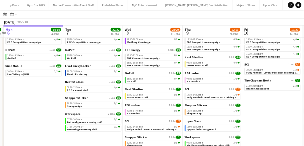
scroll to position [29, 0]
click at [75, 120] on span "07:30-10:30 BST" at bounding box center [75, 120] width 17 height 3
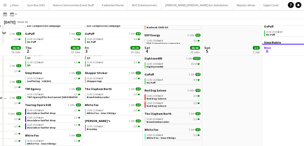
scroll to position [70, 0]
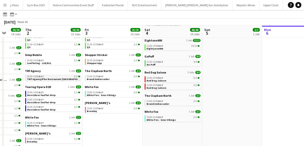
click at [46, 76] on div "10:30-15:00 BST 2/2" at bounding box center [53, 76] width 53 height 3
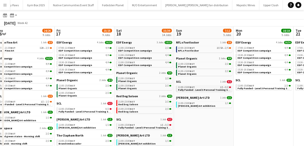
scroll to position [0, 250]
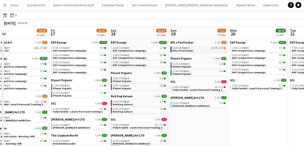
click at [203, 51] on link "13:00-18:00 BST 2I 5A • 2/5 NFL x Footlocker" at bounding box center [199, 49] width 53 height 6
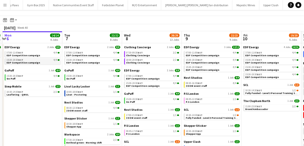
scroll to position [29, 0]
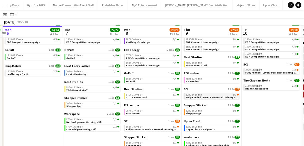
click at [202, 94] on div "10:30-14:30 BST 1/2" at bounding box center [212, 95] width 53 height 3
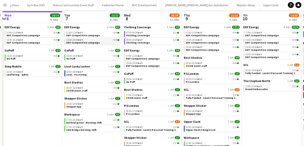
scroll to position [0, 0]
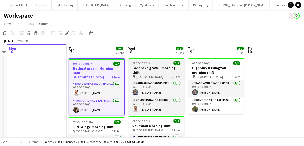
click at [151, 65] on span "07:30-10:30 (3h)" at bounding box center [143, 64] width 20 height 4
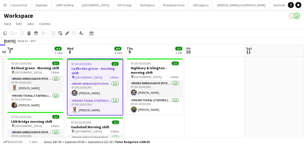
scroll to position [0, 234]
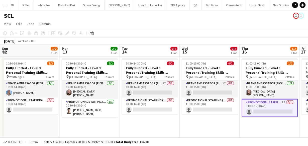
scroll to position [0, 149]
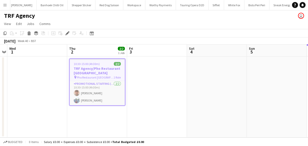
scroll to position [0, 888]
click at [85, 74] on h3 "TRF Agency/Pho Restaurant Newcastle" at bounding box center [97, 70] width 55 height 9
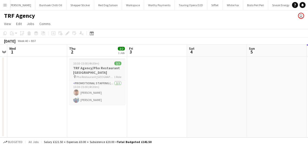
click at [85, 74] on h3 "TRF Agency/Pho Restaurant Newcastle" at bounding box center [97, 70] width 56 height 9
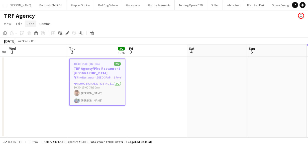
click at [31, 22] on span "Jobs" at bounding box center [31, 24] width 8 height 5
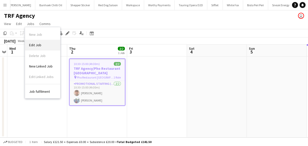
click at [35, 43] on span "Edit Job" at bounding box center [35, 45] width 12 height 5
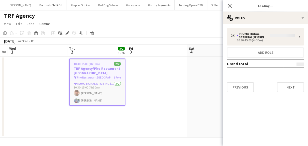
type input "**********"
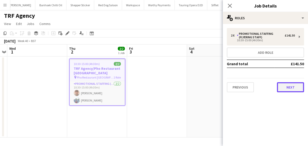
click at [293, 88] on button "Next" at bounding box center [290, 87] width 27 height 10
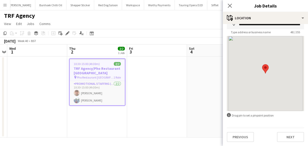
scroll to position [30, 0]
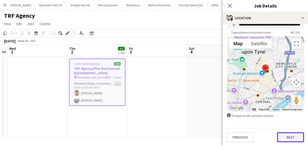
click at [289, 137] on button "Next" at bounding box center [290, 137] width 27 height 10
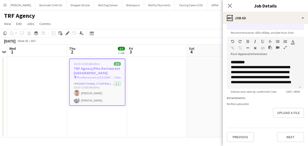
scroll to position [105, 0]
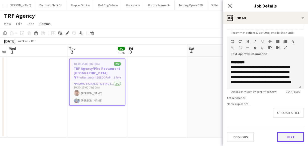
click at [279, 138] on button "Next" at bounding box center [290, 137] width 27 height 10
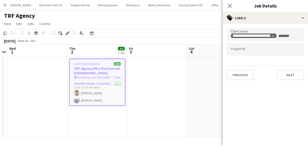
scroll to position [0, 0]
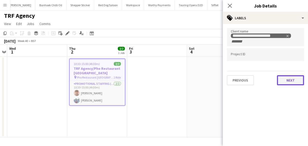
click at [287, 81] on button "Next" at bounding box center [290, 80] width 27 height 10
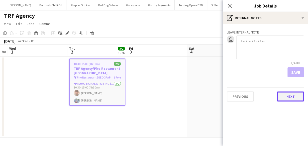
click at [289, 96] on button "Next" at bounding box center [290, 97] width 27 height 10
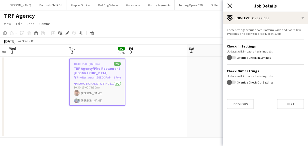
click at [230, 7] on icon at bounding box center [229, 5] width 5 height 5
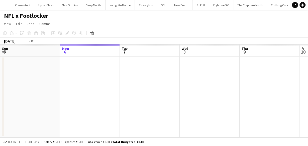
scroll to position [0, 172]
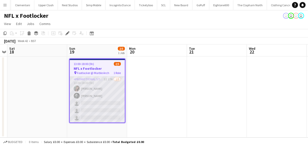
click at [106, 105] on app-card-role "Promotional Staffing (Brand Ambassadors) 3I 17A [DATE] 13:00-18:00 (5h) [PERSON…" at bounding box center [97, 100] width 55 height 46
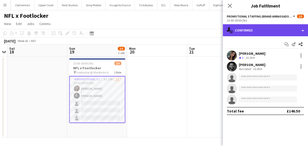
click at [261, 26] on div "single-neutral-actions-check-2 Confirmed" at bounding box center [265, 30] width 85 height 12
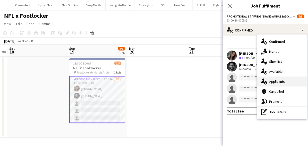
click at [273, 81] on span "Applicants" at bounding box center [277, 81] width 16 height 5
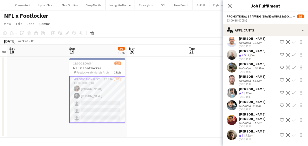
scroll to position [159, 0]
click at [238, 129] on div "[PERSON_NAME] Crew rating 5 9.5km [DATE] 15:48 Shortlist crew Decline Confirm" at bounding box center [265, 135] width 85 height 12
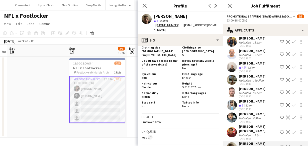
scroll to position [124, 0]
click at [230, 81] on app-user-avatar at bounding box center [232, 80] width 10 height 10
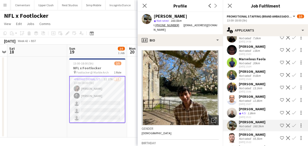
scroll to position [78, 0]
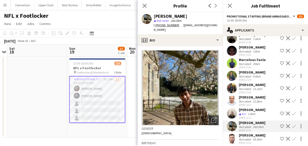
click at [233, 61] on app-user-avatar at bounding box center [232, 63] width 10 height 10
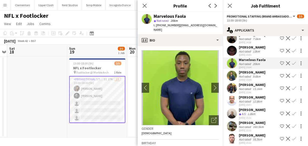
click at [233, 54] on app-user-avatar at bounding box center [232, 51] width 10 height 10
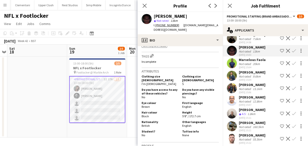
scroll to position [14, 0]
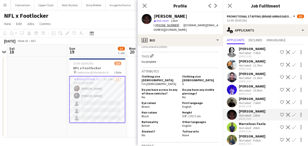
click at [230, 85] on app-user-avatar at bounding box center [232, 90] width 10 height 10
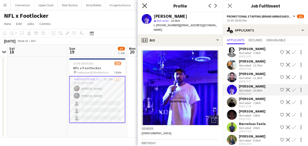
click at [145, 7] on icon "Close pop-in" at bounding box center [144, 5] width 5 height 5
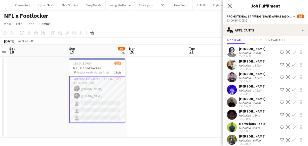
click at [227, 6] on app-icon "Close pop-in" at bounding box center [229, 5] width 7 height 7
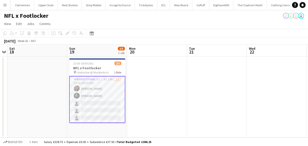
click at [108, 88] on app-card-role "Promotional Staffing (Brand Ambassadors) 3I 17A [DATE] 13:00-18:00 (5h) [PERSON…" at bounding box center [97, 99] width 56 height 47
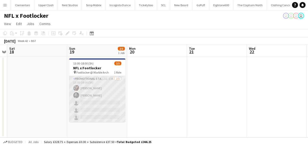
click at [110, 90] on app-card-role "Promotional Staffing (Brand Ambassadors) 3I 17A [DATE] 13:00-18:00 (5h) [PERSON…" at bounding box center [97, 99] width 56 height 46
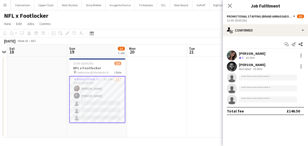
click at [238, 56] on div "[PERSON_NAME] Crew rating 5 10.1km" at bounding box center [265, 56] width 85 height 10
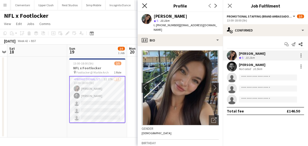
click at [144, 5] on icon "Close pop-in" at bounding box center [144, 5] width 5 height 5
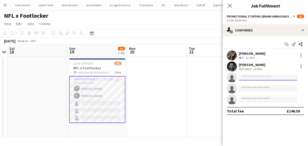
click at [243, 79] on input at bounding box center [268, 78] width 58 height 6
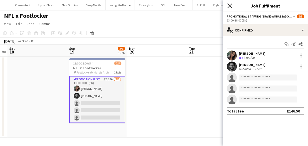
click at [229, 7] on icon "Close pop-in" at bounding box center [229, 5] width 5 height 5
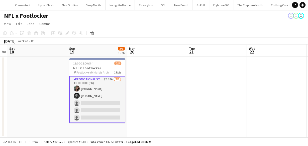
click at [95, 96] on app-card-role "Promotional Staffing (Brand Ambassadors) 3I 18A [DATE] 13:00-18:00 (5h) [PERSON…" at bounding box center [97, 99] width 56 height 47
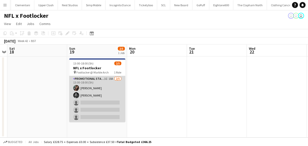
click at [95, 96] on app-card-role "Promotional Staffing (Brand Ambassadors) 3I 18A [DATE] 13:00-18:00 (5h) [PERSON…" at bounding box center [97, 99] width 56 height 46
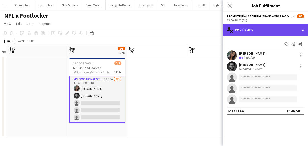
click at [243, 30] on div "single-neutral-actions-check-2 Confirmed" at bounding box center [265, 30] width 85 height 12
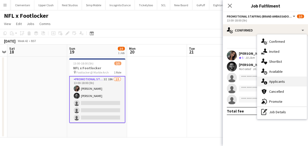
click at [269, 83] on span "Applicants" at bounding box center [277, 81] width 16 height 5
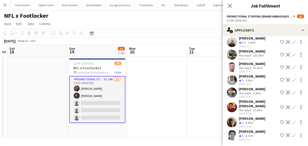
scroll to position [171, 0]
click at [230, 3] on app-icon "Close pop-in" at bounding box center [230, 6] width 6 height 6
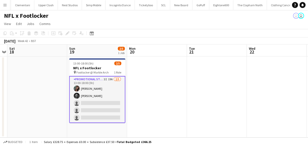
click at [94, 84] on app-card-role "Promotional Staffing (Brand Ambassadors) 3I 19A [DATE] 13:00-18:00 (5h) [PERSON…" at bounding box center [97, 99] width 56 height 47
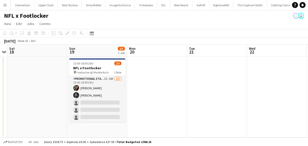
drag, startPoint x: 90, startPoint y: 111, endPoint x: 139, endPoint y: 79, distance: 58.2
click at [90, 111] on app-card-role "Promotional Staffing (Brand Ambassadors) 3I 19A [DATE] 13:00-18:00 (5h) [PERSON…" at bounding box center [97, 99] width 56 height 46
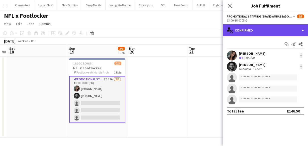
click at [235, 29] on div "single-neutral-actions-check-2 Confirmed" at bounding box center [265, 30] width 85 height 12
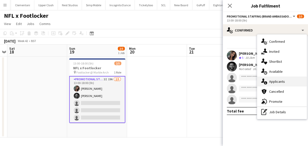
click at [265, 82] on icon at bounding box center [265, 82] width 3 height 3
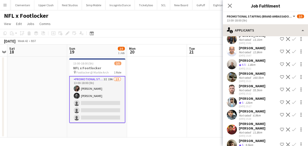
scroll to position [64, 0]
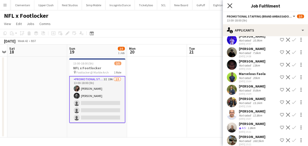
click at [229, 8] on icon "Close pop-in" at bounding box center [229, 5] width 5 height 5
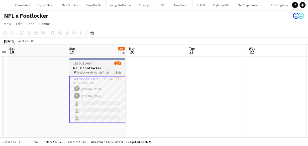
click at [86, 65] on span "13:00-18:00 (5h)" at bounding box center [83, 64] width 20 height 4
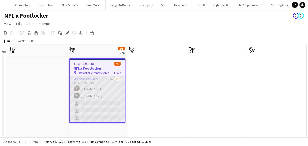
click at [89, 90] on app-card-role "Promotional Staffing (Brand Ambassadors) 3I 19A [DATE] 13:00-18:00 (5h) [PERSON…" at bounding box center [97, 100] width 55 height 46
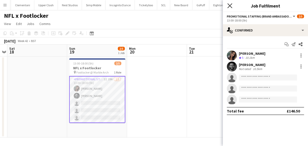
click at [230, 5] on icon "Close pop-in" at bounding box center [229, 5] width 5 height 5
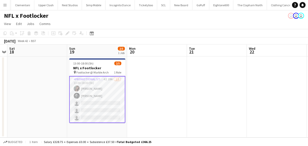
click at [106, 96] on app-card-role "Promotional Staffing (Brand Ambassadors) 4I 19A [DATE] 13:00-18:00 (5h) [PERSON…" at bounding box center [97, 99] width 56 height 47
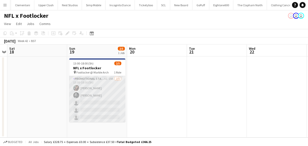
click at [106, 96] on app-card-role "Promotional Staffing (Brand Ambassadors) 4I 19A [DATE] 13:00-18:00 (5h) [PERSON…" at bounding box center [97, 99] width 56 height 46
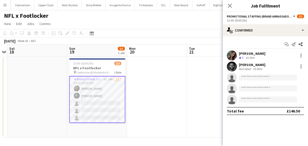
click at [286, 24] on app-options-switcher "Promotional Staffing (Brand Ambassadors) All roles Promotional Staffing (Brand …" at bounding box center [265, 18] width 85 height 12
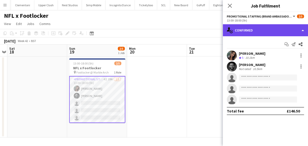
click at [285, 26] on div "single-neutral-actions-check-2 Confirmed" at bounding box center [265, 30] width 85 height 12
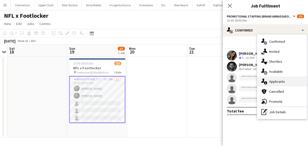
click at [276, 81] on span "Applicants" at bounding box center [277, 81] width 16 height 5
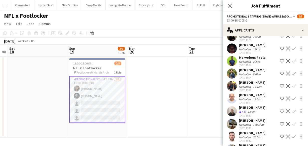
scroll to position [160, 0]
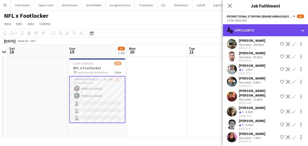
click at [240, 28] on div "single-neutral-actions-information Applicants" at bounding box center [265, 30] width 85 height 12
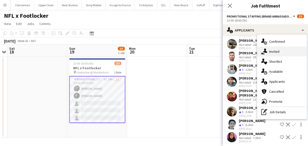
click at [274, 53] on span "Invited" at bounding box center [274, 51] width 10 height 5
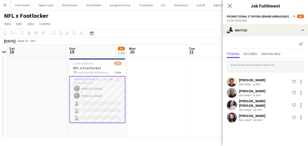
click at [241, 95] on div "Not rated" at bounding box center [245, 95] width 13 height 4
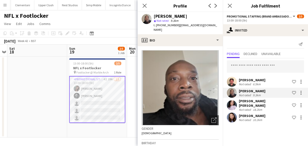
click at [245, 99] on div "Ella Taylor Bliss" at bounding box center [264, 103] width 51 height 9
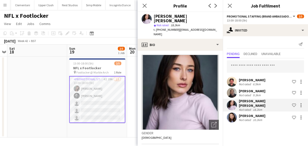
click at [237, 113] on div "Lucie Dolezal Not rated 10.2km Shortlist crew" at bounding box center [265, 118] width 85 height 10
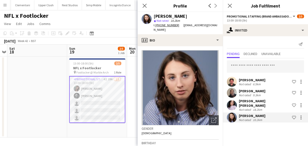
click at [242, 78] on div "Jason Evans" at bounding box center [252, 80] width 27 height 5
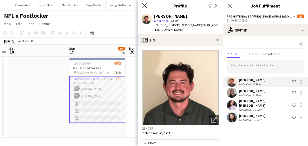
click at [143, 7] on icon at bounding box center [144, 5] width 5 height 5
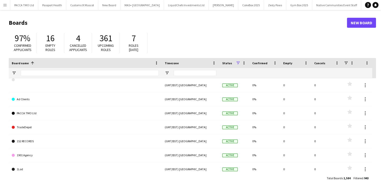
click at [83, 72] on input "Board name Filter Input" at bounding box center [90, 73] width 138 height 6
click at [2, 5] on button "Menu" at bounding box center [5, 5] width 10 height 10
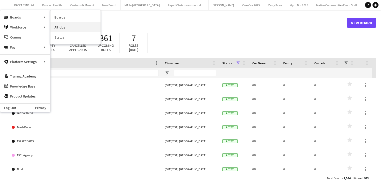
click at [62, 24] on link "All jobs" at bounding box center [76, 27] width 50 height 10
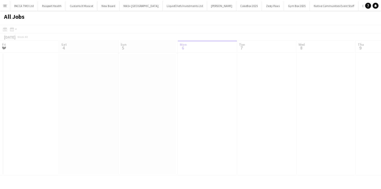
scroll to position [0, 120]
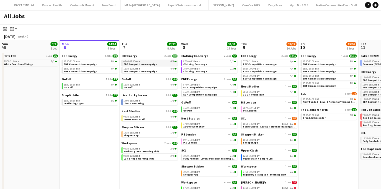
click at [129, 64] on span "EDF Competition campaign" at bounding box center [141, 64] width 34 height 3
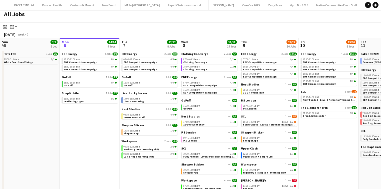
scroll to position [0, 0]
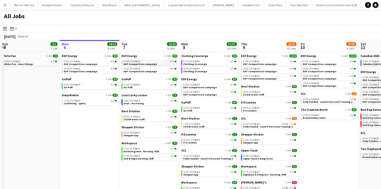
click at [143, 62] on div "07:00-11:00 BST 4/4" at bounding box center [150, 61] width 53 height 3
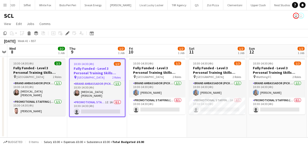
scroll to position [0, 1077]
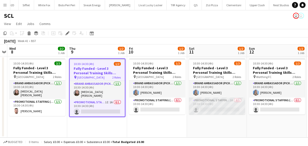
click at [215, 104] on app-card-role "Promotional Staffing (Brand Ambassadors) 1A 0/1 10:30-14:30 (4h) single-neutral…" at bounding box center [217, 106] width 56 height 17
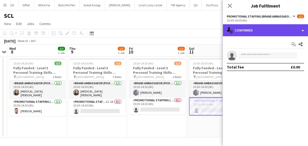
click at [269, 29] on div "single-neutral-actions-check-2 Confirmed" at bounding box center [265, 30] width 85 height 12
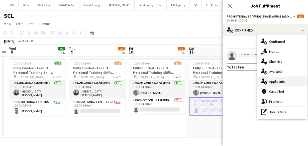
click at [282, 80] on span "Applicants" at bounding box center [277, 81] width 16 height 5
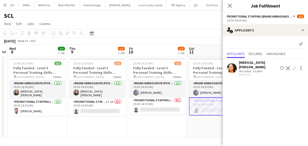
click at [248, 62] on div "Nikita-Marie Issott" at bounding box center [258, 64] width 39 height 9
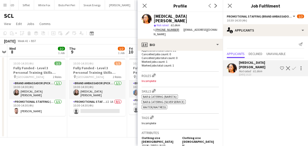
scroll to position [140, 0]
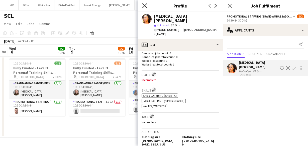
click at [146, 5] on icon "Close pop-in" at bounding box center [144, 5] width 5 height 5
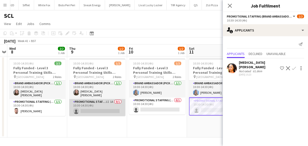
click at [101, 110] on app-card-role "Promotional Staffing (Brand Ambassadors) 1I 1A 0/1 10:30-14:30 (4h) single-neut…" at bounding box center [97, 107] width 56 height 17
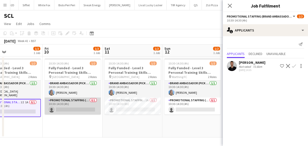
scroll to position [0, 155]
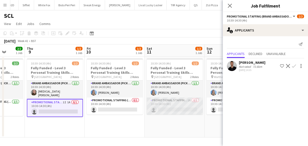
click at [169, 105] on app-card-role "Promotional Staffing (Brand Ambassadors) 1A 0/1 10:30-14:30 (4h) single-neutral…" at bounding box center [174, 106] width 56 height 17
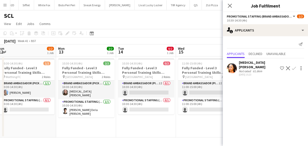
scroll to position [0, 189]
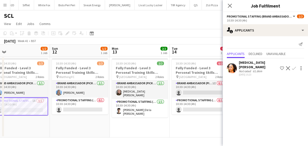
click at [231, 69] on app-user-avatar at bounding box center [232, 68] width 10 height 10
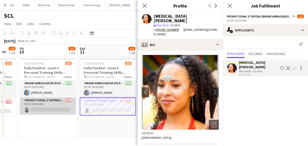
scroll to position [0, 101]
click at [62, 102] on app-card-role "Promotional Staffing (Brand Ambassadors) 0/1 10:30-14:30 (4h) single-neutral-ac…" at bounding box center [48, 106] width 56 height 17
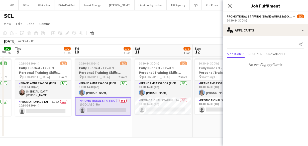
scroll to position [0, 135]
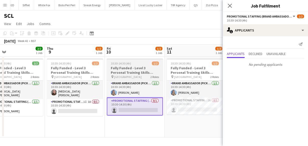
click at [62, 102] on app-card-role "Promotional Staffing (Brand Ambassadors) 1I 1A 0/1 10:30-14:30 (4h) single-neut…" at bounding box center [75, 107] width 56 height 17
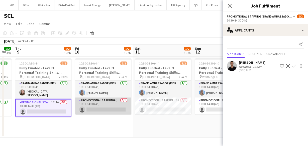
scroll to position [0, 116]
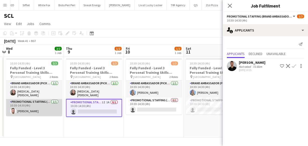
click at [39, 106] on app-card-role "Promotional Staffing (Brand Ambassadors) 1/1 10:30-14:30 (4h) Tobias Hall" at bounding box center [34, 107] width 56 height 17
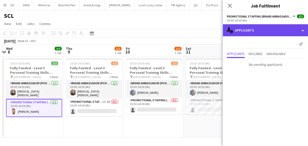
click at [241, 33] on div "single-neutral-actions-information Applicants" at bounding box center [265, 30] width 85 height 12
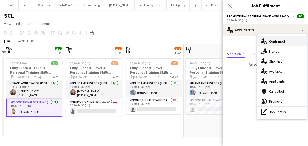
click at [269, 41] on span "Confirmed" at bounding box center [277, 41] width 16 height 5
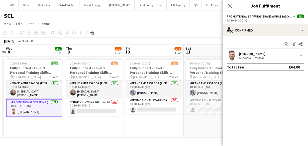
click at [242, 52] on div "Tobias Hall" at bounding box center [252, 54] width 27 height 5
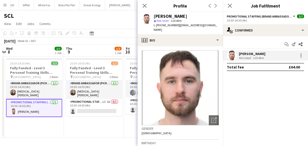
scroll to position [68, 0]
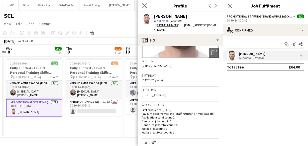
click at [147, 7] on app-icon "Close pop-in" at bounding box center [144, 5] width 7 height 7
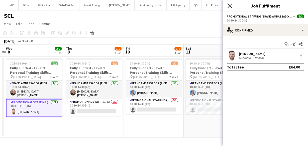
click at [228, 8] on icon "Close pop-in" at bounding box center [229, 5] width 5 height 5
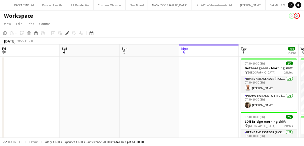
scroll to position [0, 218]
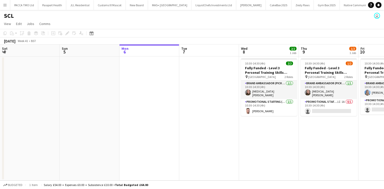
scroll to position [0, 225]
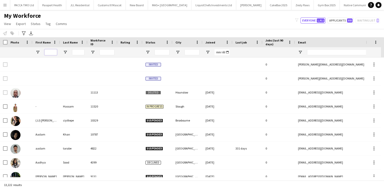
click at [49, 51] on input "First Name Filter Input" at bounding box center [51, 52] width 13 height 6
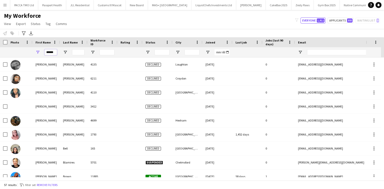
type input "******"
click at [78, 49] on input "Last Name Filter Input" at bounding box center [78, 52] width 13 height 6
type input "*"
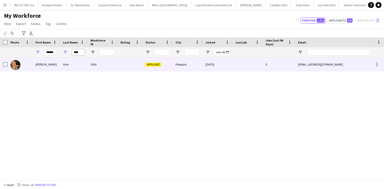
type input "****"
click at [78, 63] on div "Vine" at bounding box center [74, 65] width 28 height 14
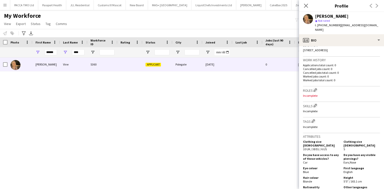
scroll to position [120, 0]
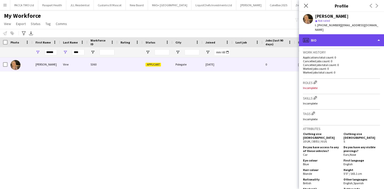
click at [338, 38] on div "profile Bio" at bounding box center [341, 40] width 85 height 12
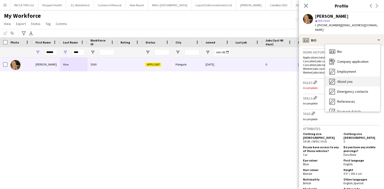
click at [345, 79] on span "About you" at bounding box center [345, 81] width 15 height 5
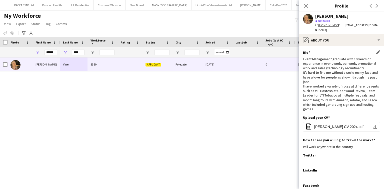
scroll to position [0, 0]
click at [339, 125] on span "Hannah Vine CV 2024.pdf" at bounding box center [339, 127] width 49 height 4
click at [3, 4] on button "Menu" at bounding box center [5, 5] width 10 height 10
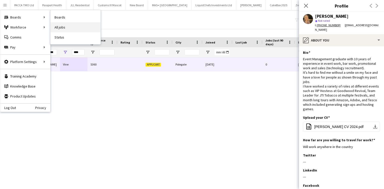
click at [52, 25] on link "All jobs" at bounding box center [76, 27] width 50 height 10
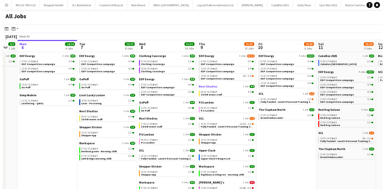
scroll to position [0, 164]
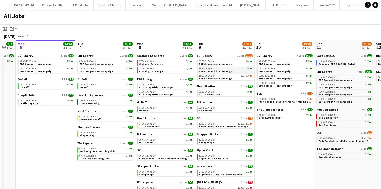
click at [218, 71] on span "EDF Competition campaign" at bounding box center [216, 71] width 34 height 3
click at [5, 7] on app-icon "Menu" at bounding box center [5, 5] width 4 height 4
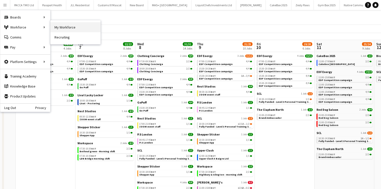
click at [55, 26] on link "My Workforce" at bounding box center [76, 27] width 50 height 10
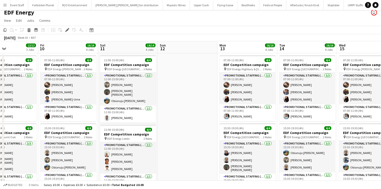
scroll to position [4, 0]
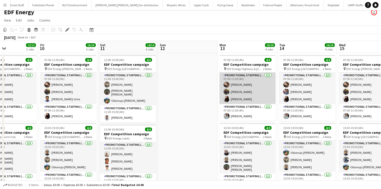
click at [232, 86] on app-card-role "Promotional Staffing (Flyering Staff) 3/3 07:00-11:00 (4h) Anastasiia Meleshko …" at bounding box center [248, 89] width 56 height 32
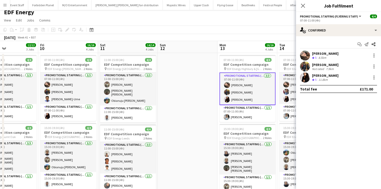
click at [319, 75] on div "[PERSON_NAME]" at bounding box center [325, 75] width 27 height 5
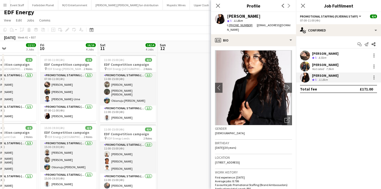
click at [329, 52] on div "[PERSON_NAME]" at bounding box center [325, 53] width 27 height 5
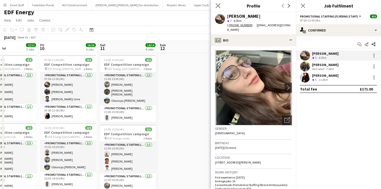
click at [215, 6] on app-icon "Close pop-in" at bounding box center [218, 5] width 7 height 7
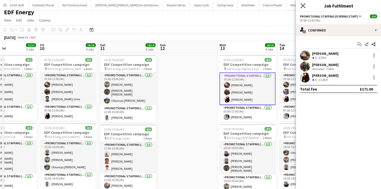
click at [302, 7] on icon at bounding box center [303, 5] width 5 height 5
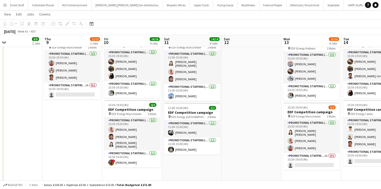
scroll to position [0, 193]
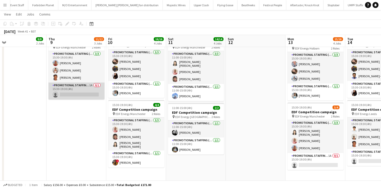
click at [76, 94] on app-card-role "Promotional Staffing (Team Leader) 1A 0/1 15:30-19:30 (4h) single-neutral-actio…" at bounding box center [77, 91] width 56 height 17
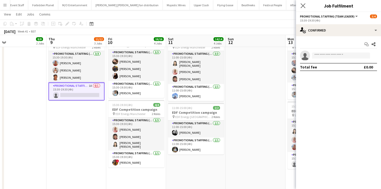
click at [301, 3] on app-icon "Close pop-in" at bounding box center [303, 5] width 7 height 7
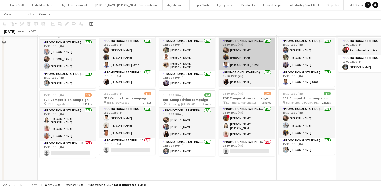
scroll to position [177, 0]
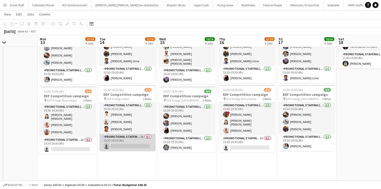
click at [119, 140] on app-card-role "Promotional Staffing (Team Leader) 1A 0/1 15:30-19:30 (4h) single-neutral-actio…" at bounding box center [128, 142] width 56 height 17
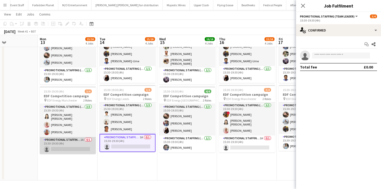
click at [54, 143] on app-card-role "Promotional Staffing (Team Leader) 1A 0/1 15:30-19:30 (4h) single-neutral-actio…" at bounding box center [68, 145] width 56 height 17
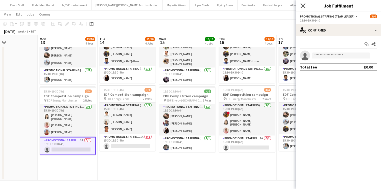
click at [304, 4] on icon at bounding box center [303, 5] width 5 height 5
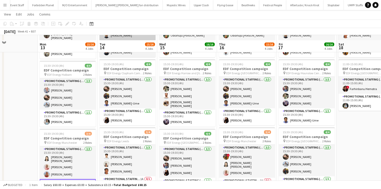
scroll to position [140, 0]
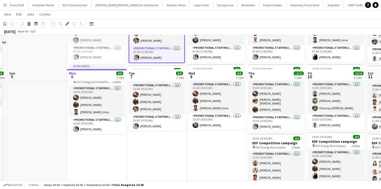
scroll to position [100, 0]
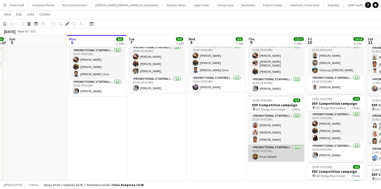
click at [261, 155] on app-card-role "Promotional Staffing (Team Leader) 1/1 15:30-19:30 (4h) Fizza Toheed" at bounding box center [277, 153] width 56 height 17
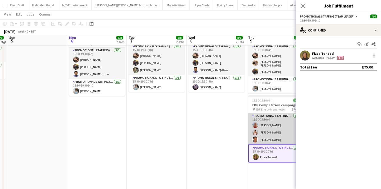
scroll to position [80, 0]
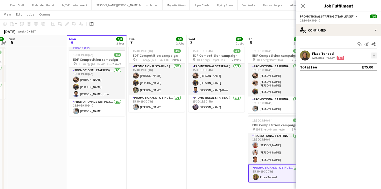
click at [375, 56] on div at bounding box center [374, 56] width 6 height 6
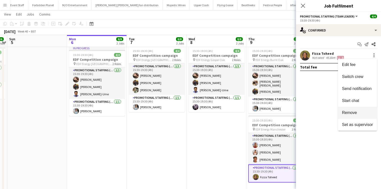
click at [354, 112] on span "Remove" at bounding box center [349, 113] width 15 height 4
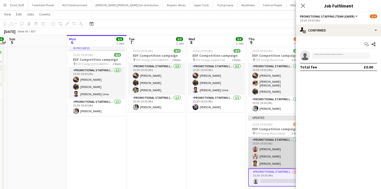
click at [279, 144] on app-card-role "Promotional Staffing (Flyering Staff) [DATE] 15:30-19:30 (4h) [PERSON_NAME] [PE…" at bounding box center [277, 153] width 56 height 32
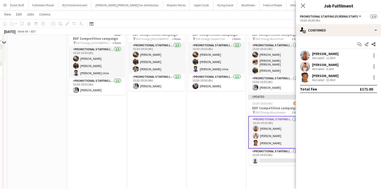
scroll to position [120, 0]
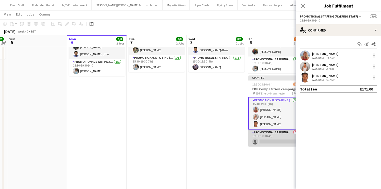
click at [278, 134] on app-card-role "Promotional Staffing (Team Leader) 0/1 15:30-19:30 (4h) single-neutral-actions" at bounding box center [277, 138] width 56 height 17
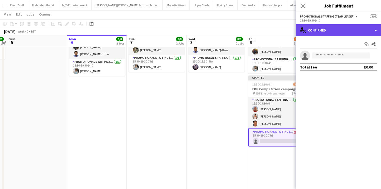
click at [325, 34] on div "single-neutral-actions-check-2 Confirmed" at bounding box center [338, 30] width 85 height 12
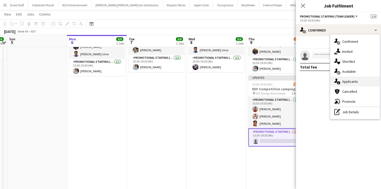
click at [340, 80] on div "single-neutral-actions-information Applicants" at bounding box center [356, 82] width 50 height 10
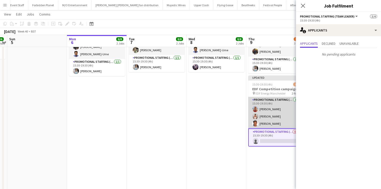
click at [274, 108] on app-card-role "Promotional Staffing (Flyering Staff) [DATE] 15:30-19:30 (4h) [PERSON_NAME] [PE…" at bounding box center [277, 113] width 56 height 32
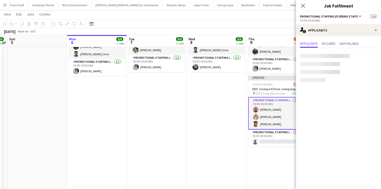
scroll to position [0, 172]
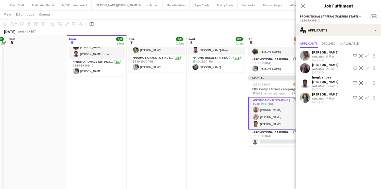
click at [321, 67] on div "Not rated" at bounding box center [318, 69] width 13 height 4
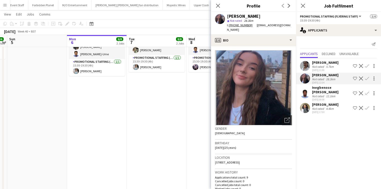
click at [316, 94] on div "Not rated" at bounding box center [318, 96] width 13 height 4
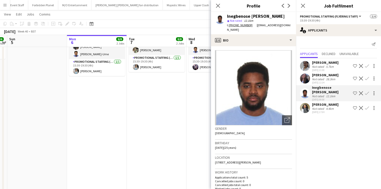
click at [215, 6] on div "Close pop-in" at bounding box center [218, 6] width 14 height 12
click at [216, 5] on app-icon "Close pop-in" at bounding box center [218, 5] width 7 height 7
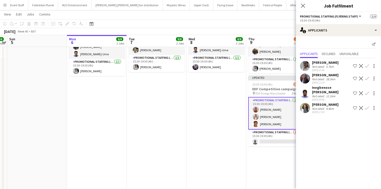
drag, startPoint x: 303, startPoint y: 7, endPoint x: 319, endPoint y: 15, distance: 17.6
click at [304, 7] on icon "Close pop-in" at bounding box center [303, 6] width 4 height 4
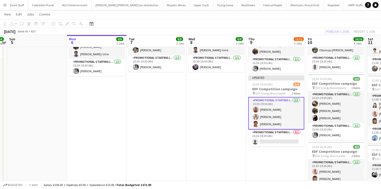
click at [342, 29] on div "Publish 1 job Revert 1 job" at bounding box center [350, 31] width 61 height 7
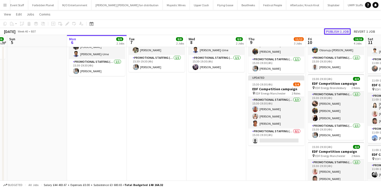
click at [341, 30] on button "Publish 1 job" at bounding box center [337, 31] width 27 height 7
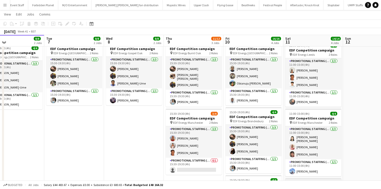
scroll to position [87, 0]
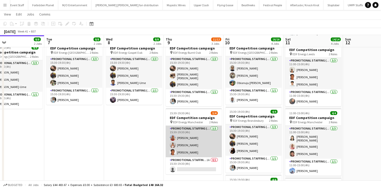
click at [193, 143] on app-card-role "Promotional Staffing (Flyering Staff) 3/3 15:30-19:30 (4h) Tallulah Kerrigan Je…" at bounding box center [194, 142] width 56 height 32
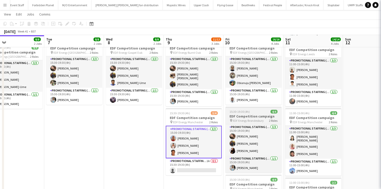
click at [257, 121] on span "EDF Energy Brondesbury" at bounding box center [248, 121] width 31 height 4
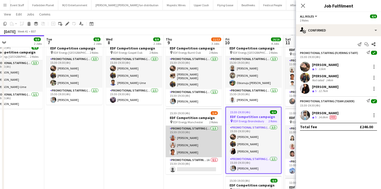
click at [192, 140] on app-card-role "Promotional Staffing (Flyering Staff) 3/3 15:30-19:30 (4h) Tallulah Kerrigan Je…" at bounding box center [194, 142] width 56 height 32
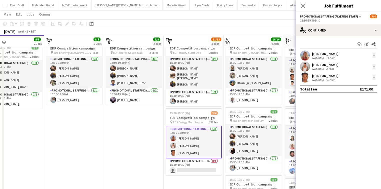
click at [319, 62] on div "Jessica Montogmery Not rated 4.2km" at bounding box center [338, 67] width 85 height 10
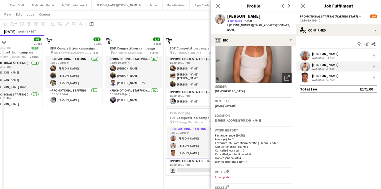
scroll to position [120, 0]
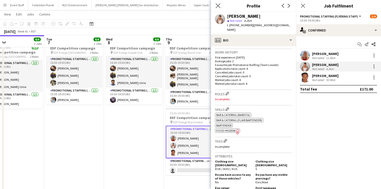
click at [220, 3] on app-icon "Close pop-in" at bounding box center [218, 5] width 7 height 7
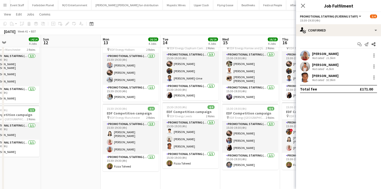
scroll to position [160, 0]
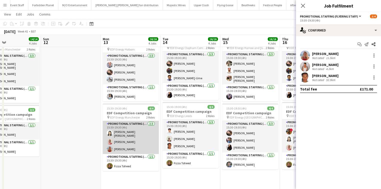
drag, startPoint x: 130, startPoint y: 161, endPoint x: 151, endPoint y: 141, distance: 29.4
click at [131, 161] on app-card-role "Promotional Staffing (Team Leader) 1/1 15:30-19:30 (4h) Fizza Toheed" at bounding box center [131, 162] width 56 height 17
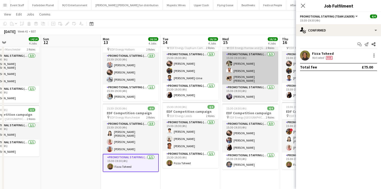
scroll to position [0, 138]
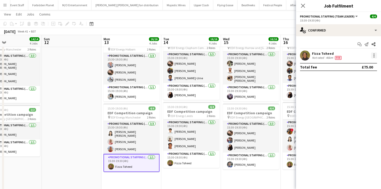
click at [377, 57] on div at bounding box center [374, 56] width 6 height 6
click at [352, 112] on span "Remove" at bounding box center [349, 113] width 15 height 4
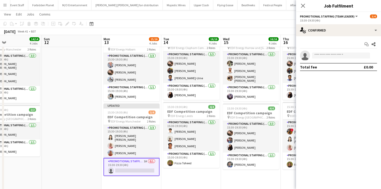
click at [305, 5] on icon "Close pop-in" at bounding box center [303, 6] width 4 height 4
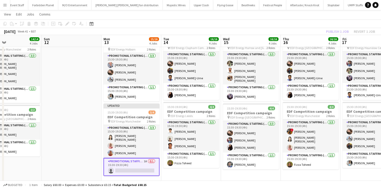
click at [343, 28] on app-toolbar "Copy Paste Paste Ctrl+V Paste with crew Ctrl+Shift+V Paste linked Job Delete Gr…" at bounding box center [190, 24] width 381 height 9
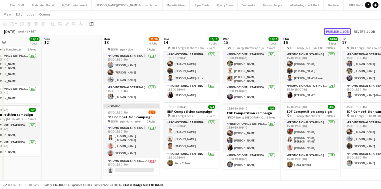
click at [341, 30] on button "Publish 1 job" at bounding box center [337, 31] width 27 height 7
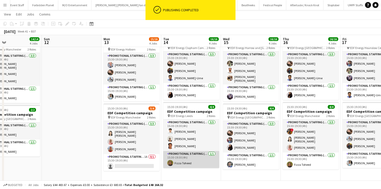
click at [202, 157] on app-card-role "Promotional Staffing (Team Leader) 1/1 15:30-19:30 (4h) Fizza Toheed" at bounding box center [191, 159] width 56 height 17
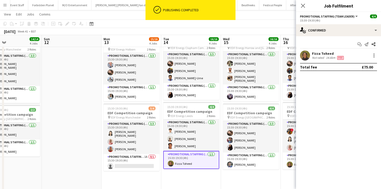
click at [373, 52] on div "Fizza Toheed Not rated 14.6km Fee" at bounding box center [338, 56] width 85 height 10
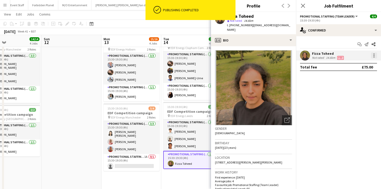
click at [374, 55] on div at bounding box center [374, 55] width 1 height 1
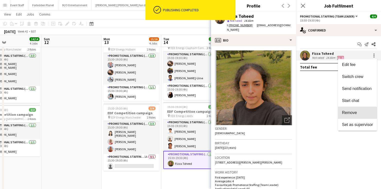
drag, startPoint x: 347, startPoint y: 111, endPoint x: 344, endPoint y: 104, distance: 7.2
click at [346, 111] on span "Remove" at bounding box center [349, 113] width 15 height 4
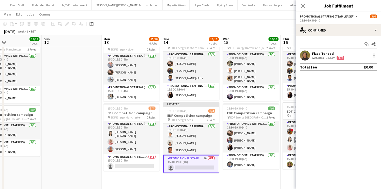
click at [371, 54] on div at bounding box center [373, 56] width 7 height 6
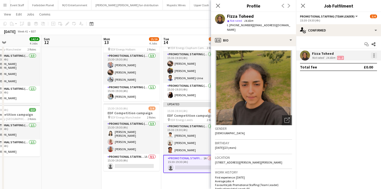
click at [375, 58] on div at bounding box center [374, 56] width 6 height 6
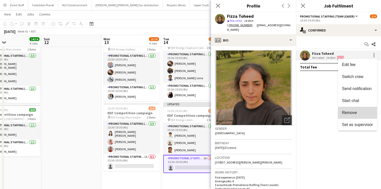
click at [346, 110] on button "Remove" at bounding box center [357, 113] width 39 height 12
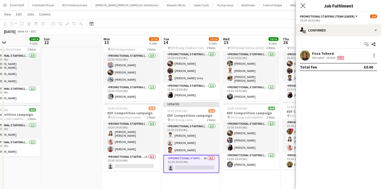
click at [303, 3] on app-icon "Close pop-in" at bounding box center [303, 5] width 7 height 7
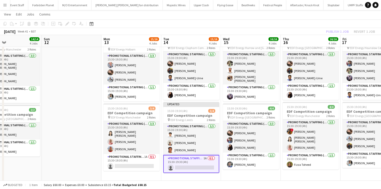
click at [340, 26] on app-toolbar "Copy Paste Paste Ctrl+V Paste with crew Ctrl+Shift+V Paste linked Job Delete Gr…" at bounding box center [190, 24] width 381 height 9
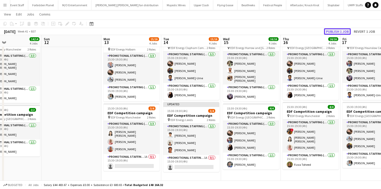
click at [338, 30] on button "Publish 1 job" at bounding box center [337, 31] width 27 height 7
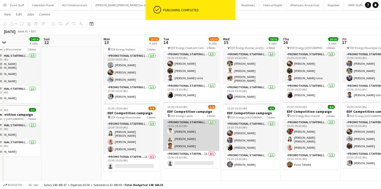
drag, startPoint x: 203, startPoint y: 158, endPoint x: 217, endPoint y: 150, distance: 16.0
click at [203, 158] on app-card-role "Promotional Staffing (Team Leader) 1A 0/1 15:30-19:30 (4h) single-neutral-actio…" at bounding box center [191, 159] width 56 height 17
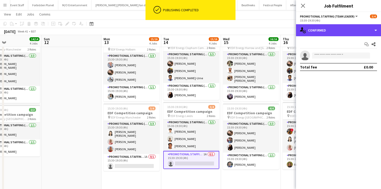
drag, startPoint x: 357, startPoint y: 29, endPoint x: 356, endPoint y: 35, distance: 6.3
click at [357, 29] on div "single-neutral-actions-check-2 Confirmed" at bounding box center [338, 30] width 85 height 12
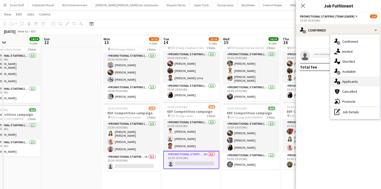
click at [355, 80] on span "Applicants" at bounding box center [351, 81] width 16 height 5
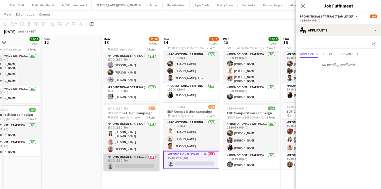
click at [143, 159] on app-card-role "Promotional Staffing (Team Leader) 1A 0/1 15:30-19:30 (4h) single-neutral-actio…" at bounding box center [132, 162] width 56 height 17
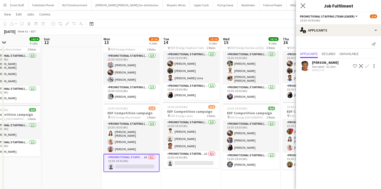
click at [302, 3] on app-icon "Close pop-in" at bounding box center [303, 5] width 7 height 7
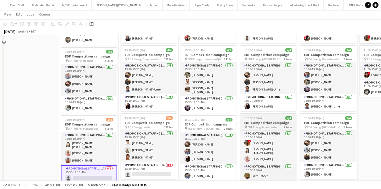
scroll to position [160, 0]
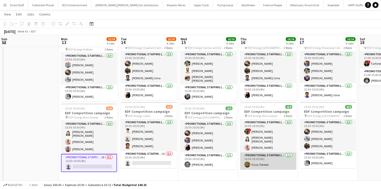
click at [275, 158] on app-card-role "Promotional Staffing (Team Leader) 1/1 15:30-19:30 (4h) Fizza Toheed" at bounding box center [269, 161] width 56 height 17
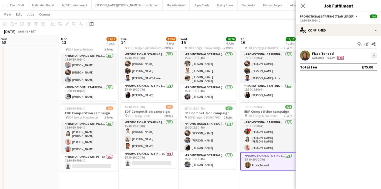
click at [375, 55] on div at bounding box center [374, 56] width 6 height 6
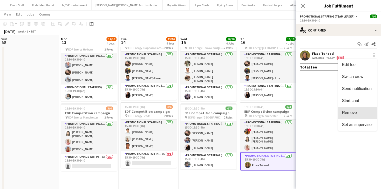
drag, startPoint x: 348, startPoint y: 112, endPoint x: 334, endPoint y: 77, distance: 38.0
click at [347, 111] on span "Remove" at bounding box center [349, 113] width 15 height 4
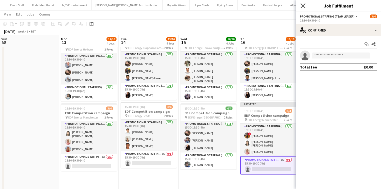
click at [303, 4] on icon "Close pop-in" at bounding box center [303, 5] width 5 height 5
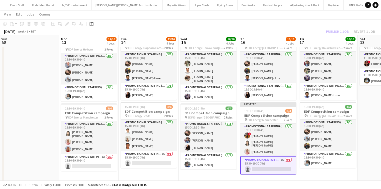
click at [340, 29] on div "Publish 1 job Revert 1 job" at bounding box center [350, 31] width 61 height 7
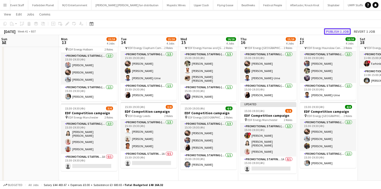
click at [338, 30] on button "Publish 1 job" at bounding box center [337, 31] width 27 height 7
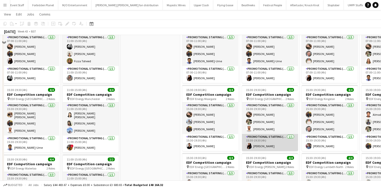
scroll to position [80, 0]
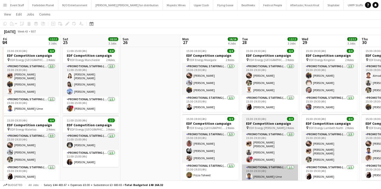
drag, startPoint x: 221, startPoint y: 180, endPoint x: 243, endPoint y: 163, distance: 27.3
click at [221, 180] on app-card-role "Promotional Staffing (Team Leader) 1/1 15:30-19:30 (4h) Fizza Toheed" at bounding box center [210, 171] width 56 height 17
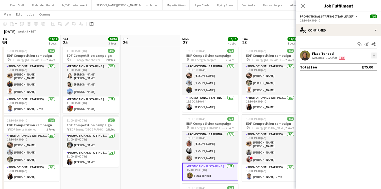
click at [373, 56] on div at bounding box center [373, 56] width 7 height 6
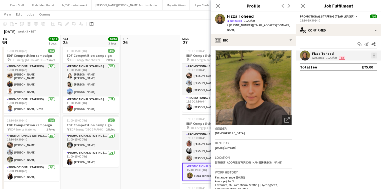
click at [374, 56] on div at bounding box center [374, 56] width 6 height 6
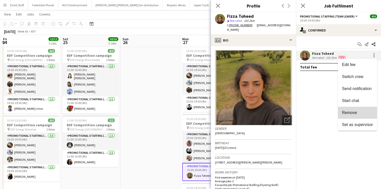
click at [354, 117] on button "Remove" at bounding box center [357, 113] width 39 height 12
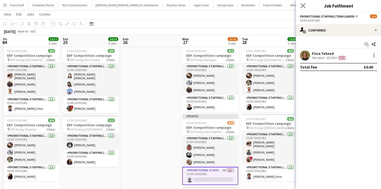
click at [300, 5] on app-icon "Close pop-in" at bounding box center [303, 5] width 7 height 7
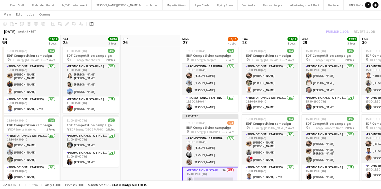
click at [336, 30] on div "Publish 1 job Revert 1 job" at bounding box center [350, 31] width 61 height 7
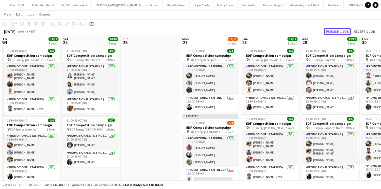
click at [336, 30] on button "Publish 1 job" at bounding box center [337, 31] width 27 height 7
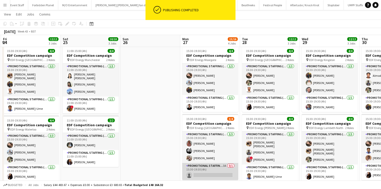
click at [217, 172] on app-card-role "Promotional Staffing (Team Leader) 3A 0/1 15:30-19:30 (4h) single-neutral-actio…" at bounding box center [210, 171] width 56 height 17
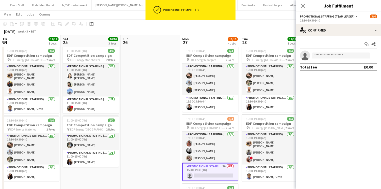
click at [340, 37] on div "Start chat Share single-neutral-actions Total fee £0.00" at bounding box center [338, 55] width 85 height 39
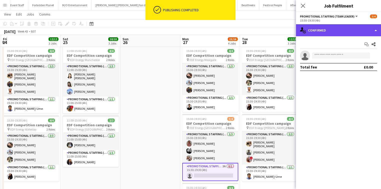
click at [340, 35] on div "single-neutral-actions-check-2 Confirmed" at bounding box center [338, 30] width 85 height 12
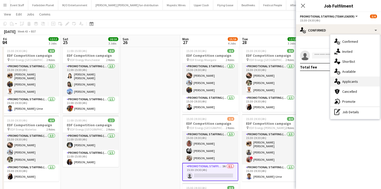
click at [346, 82] on span "Applicants" at bounding box center [351, 81] width 16 height 5
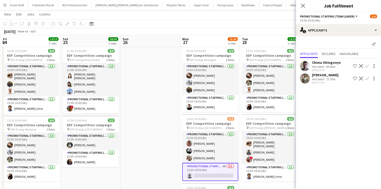
click at [305, 7] on icon at bounding box center [303, 6] width 4 height 4
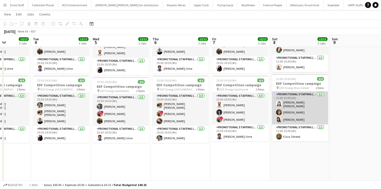
scroll to position [0, 208]
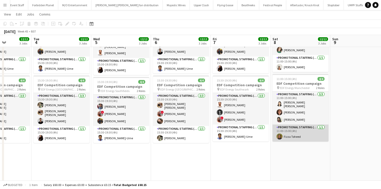
click at [312, 131] on app-card-role "Promotional Staffing (Team Leader) 1/1 11:00-15:00 (4h) Fizza Toheed" at bounding box center [301, 133] width 56 height 17
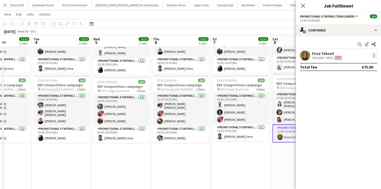
click at [374, 56] on div at bounding box center [374, 56] width 6 height 6
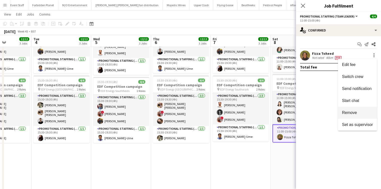
click at [349, 113] on span "Remove" at bounding box center [349, 113] width 15 height 4
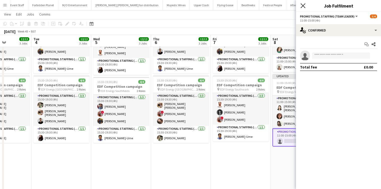
click at [301, 4] on icon at bounding box center [303, 5] width 5 height 5
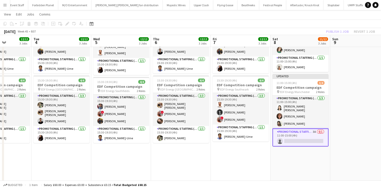
click at [344, 29] on div "Publish 1 job Revert 1 job" at bounding box center [350, 31] width 61 height 7
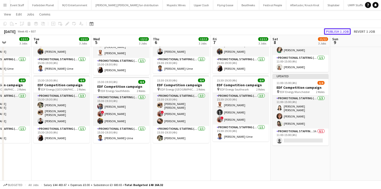
drag, startPoint x: 344, startPoint y: 29, endPoint x: 339, endPoint y: 38, distance: 10.2
click at [344, 30] on button "Publish 1 job" at bounding box center [337, 31] width 27 height 7
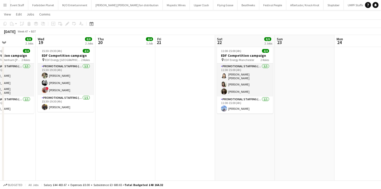
scroll to position [0, 0]
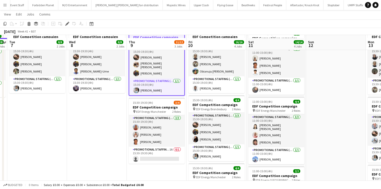
scroll to position [119, 0]
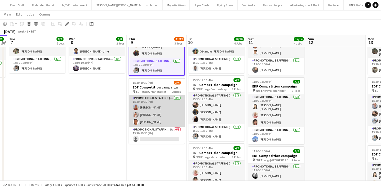
click at [160, 111] on app-card-role "Promotional Staffing (Flyering Staff) [DATE] 15:30-19:30 (4h) [PERSON_NAME] [PE…" at bounding box center [157, 111] width 56 height 32
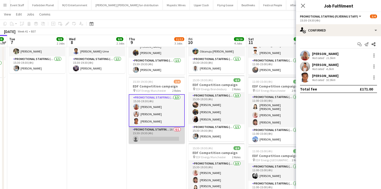
click at [159, 133] on app-card-role "Promotional Staffing (Team Leader) 1A 0/1 15:30-19:30 (4h) single-neutral-actio…" at bounding box center [157, 135] width 56 height 17
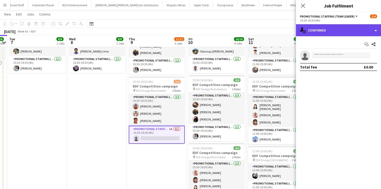
click at [329, 30] on div "single-neutral-actions-check-2 Confirmed" at bounding box center [338, 30] width 85 height 12
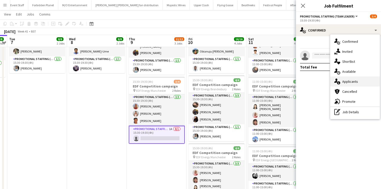
click at [346, 84] on span "Applicants" at bounding box center [351, 81] width 16 height 5
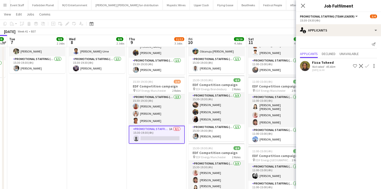
click at [303, 10] on div "Close pop-in" at bounding box center [303, 6] width 14 height 12
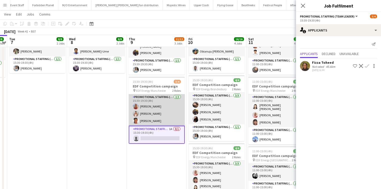
click at [175, 107] on app-card-role "Promotional Staffing (Flyering Staff) 3/3 15:30-19:30 (4h) Tallulah Kerrigan Je…" at bounding box center [157, 110] width 56 height 32
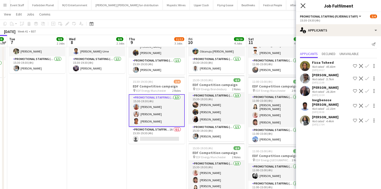
click at [302, 6] on icon "Close pop-in" at bounding box center [303, 5] width 5 height 5
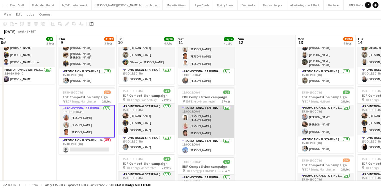
scroll to position [0, 122]
click at [195, 125] on app-card-role "Promotional Staffing (Flyering Staff) 3/3 11:00-15:00 (4h) Yee Ching Wong Shabn…" at bounding box center [207, 121] width 56 height 33
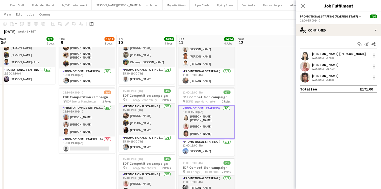
drag, startPoint x: 4, startPoint y: 4, endPoint x: 21, endPoint y: 20, distance: 23.4
click at [3, 5] on app-icon "Menu" at bounding box center [5, 5] width 4 height 4
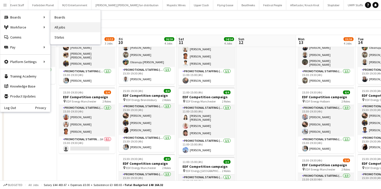
click at [60, 26] on link "All jobs" at bounding box center [76, 27] width 50 height 10
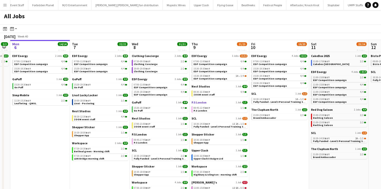
scroll to position [0, 170]
click at [270, 71] on span "EDF Competition campaign" at bounding box center [270, 71] width 34 height 3
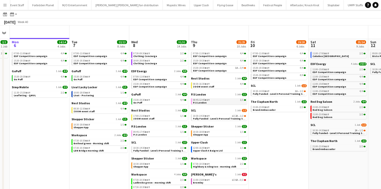
scroll to position [20, 0]
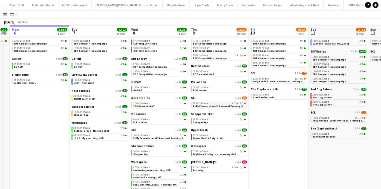
click at [215, 105] on span "Fully Funded - Level 3 Personal Training Skills Bootcamp" at bounding box center [227, 106] width 68 height 3
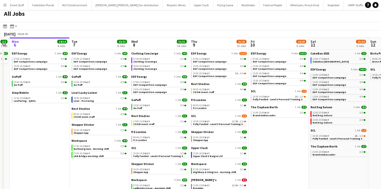
scroll to position [0, 0]
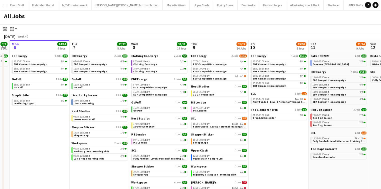
drag, startPoint x: 205, startPoint y: 64, endPoint x: 165, endPoint y: 31, distance: 51.9
click at [190, 51] on app-calendar-viewport "Fri 3 25/25 10 Jobs Sat 4 40/40 10 Jobs Sun 5 2/2 1 Job Mon 6 14/14 4 Jobs Tue …" at bounding box center [190, 141] width 381 height 203
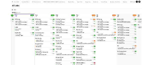
scroll to position [0, 184]
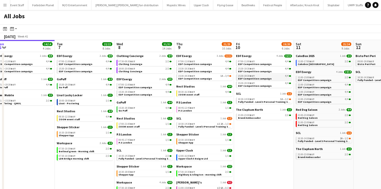
click at [250, 77] on span "EDF Competition campaign" at bounding box center [255, 78] width 34 height 3
click at [5, 7] on app-icon "Menu" at bounding box center [5, 5] width 4 height 4
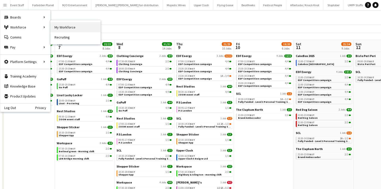
click at [64, 26] on link "My Workforce" at bounding box center [76, 27] width 50 height 10
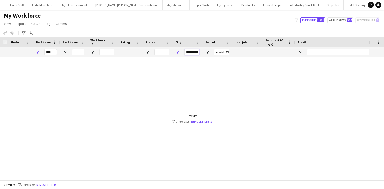
click at [194, 53] on input "**********" at bounding box center [192, 52] width 15 height 6
type input "*"
click at [191, 50] on input "*" at bounding box center [192, 52] width 15 height 6
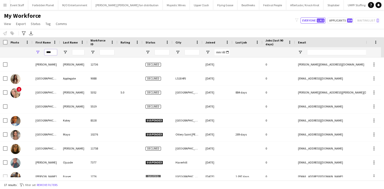
click at [48, 53] on input "****" at bounding box center [51, 52] width 13 height 6
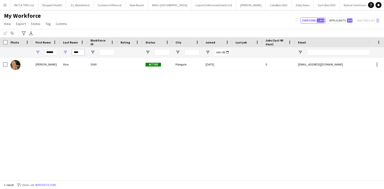
click at [80, 54] on input "****" at bounding box center [78, 52] width 13 height 6
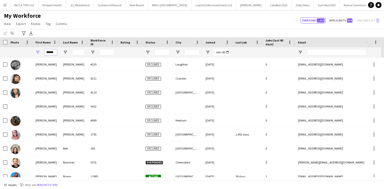
click at [53, 54] on input "******" at bounding box center [51, 52] width 13 height 6
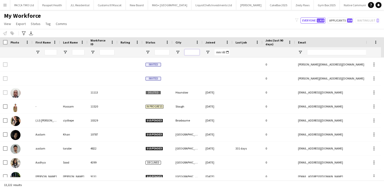
click at [186, 52] on input "City Filter Input" at bounding box center [192, 52] width 15 height 6
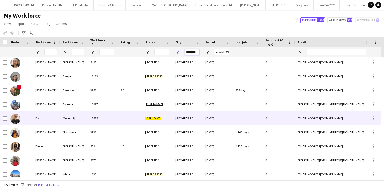
type input "********"
click at [113, 115] on div "12686" at bounding box center [103, 119] width 30 height 14
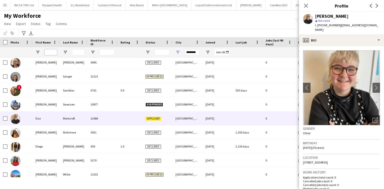
click at [48, 53] on input "First Name Filter Input" at bounding box center [51, 52] width 13 height 6
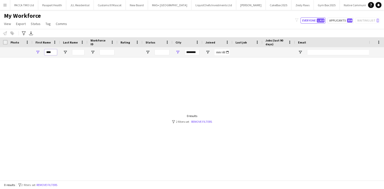
type input "****"
click at [55, 52] on input "****" at bounding box center [51, 52] width 13 height 6
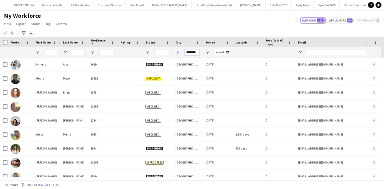
click at [197, 53] on input "********" at bounding box center [192, 52] width 15 height 6
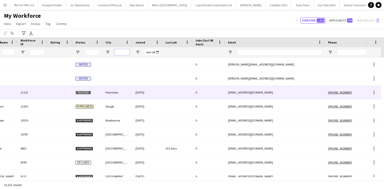
scroll to position [0, 76]
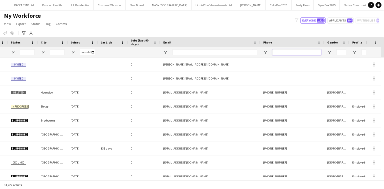
click at [301, 54] on input "Phone Filter Input" at bounding box center [297, 52] width 49 height 6
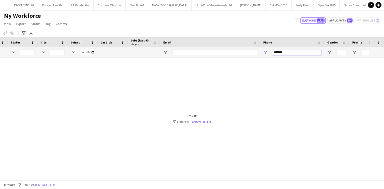
click at [281, 52] on input "*******" at bounding box center [297, 52] width 49 height 6
click at [286, 53] on input "********" at bounding box center [297, 52] width 49 height 6
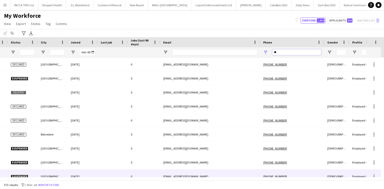
type input "*"
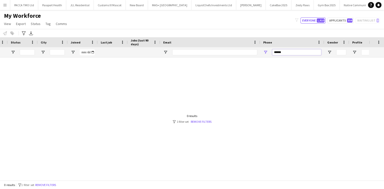
click at [282, 50] on input "******" at bounding box center [297, 52] width 49 height 6
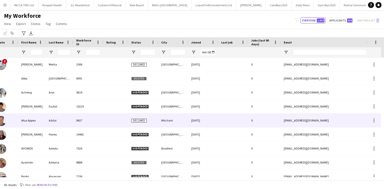
scroll to position [0, 0]
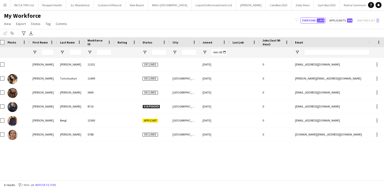
type input "*****"
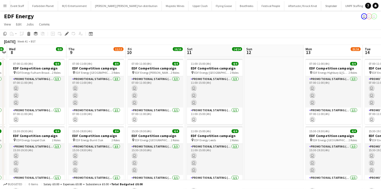
scroll to position [0, 361]
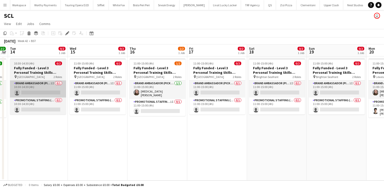
scroll to position [0, 172]
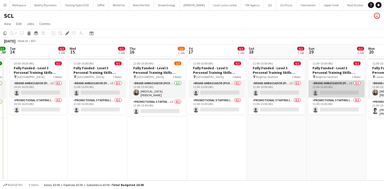
click at [325, 92] on app-card-role "Brand Ambassador (Pick up) 1I 0/1 11:00-15:00 (4h) single-neutral-actions" at bounding box center [337, 89] width 56 height 17
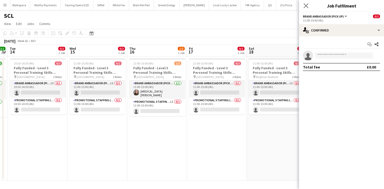
click at [303, 7] on app-icon "Close pop-in" at bounding box center [306, 5] width 7 height 7
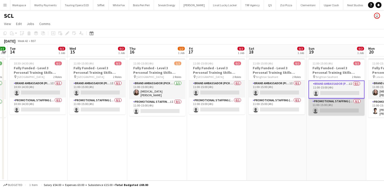
click at [333, 109] on app-card-role "Promotional Staffing (Brand Ambassadors) 0/1 11:00-15:00 (4h) single-neutral-ac…" at bounding box center [337, 107] width 56 height 17
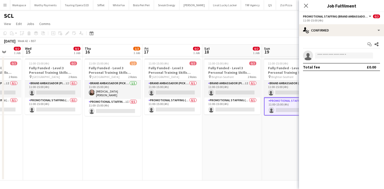
scroll to position [0, 232]
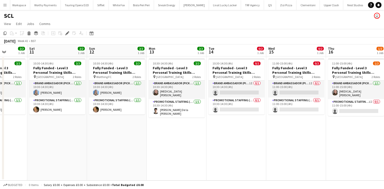
scroll to position [0, 152]
click at [305, 91] on app-card-role "Brand Ambassador (Pick up) 1I 0/1 11:00-15:00 (4h) single-neutral-actions" at bounding box center [296, 89] width 56 height 17
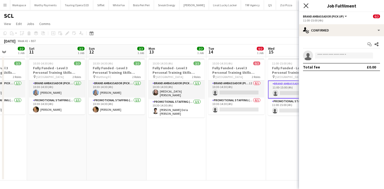
click at [307, 6] on icon "Close pop-in" at bounding box center [306, 5] width 5 height 5
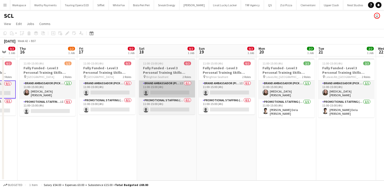
scroll to position [0, 222]
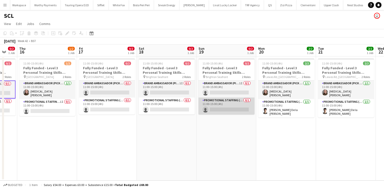
click at [254, 108] on app-card-role "Promotional Staffing (Brand Ambassadors) 0/1 11:00-15:00 (4h) single-neutral-ac…" at bounding box center [227, 106] width 56 height 17
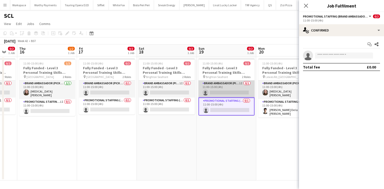
click at [231, 92] on app-card-role "Brand Ambassador (Pick up) 1I 0/1 11:00-15:00 (4h) single-neutral-actions" at bounding box center [227, 89] width 56 height 17
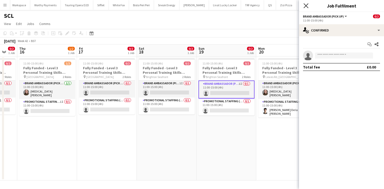
click at [307, 7] on icon "Close pop-in" at bounding box center [306, 5] width 5 height 5
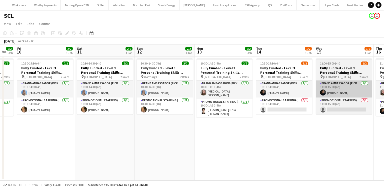
scroll to position [0, 165]
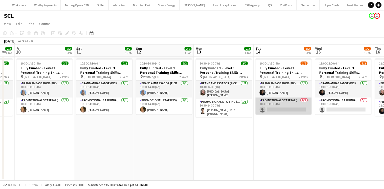
click at [272, 107] on app-card-role "Promotional Staffing (Brand Ambassadors) 0/1 10:30-14:30 (4h) single-neutral-ac…" at bounding box center [284, 106] width 56 height 17
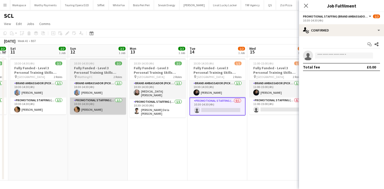
scroll to position [0, 186]
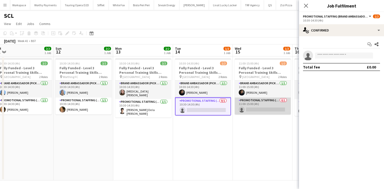
click at [248, 106] on app-card-role "Promotional Staffing (Brand Ambassadors) 0/1 11:00-15:00 (4h) single-neutral-ac…" at bounding box center [263, 106] width 56 height 17
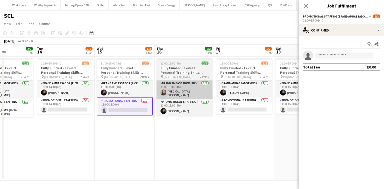
scroll to position [0, 208]
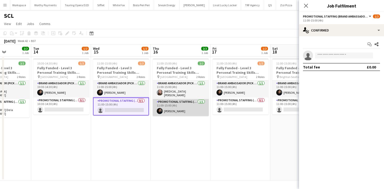
click at [162, 105] on app-card-role "Promotional Staffing (Brand Ambassadors) 1/1 11:00-15:00 (4h) Darcie Kane" at bounding box center [181, 107] width 56 height 17
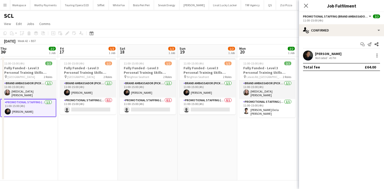
scroll to position [0, 121]
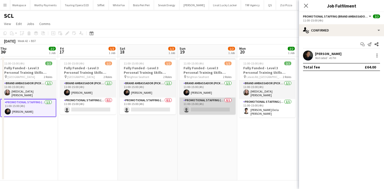
click at [225, 104] on app-card-role "Promotional Staffing (Brand Ambassadors) 0/1 11:00-15:00 (4h) single-neutral-ac…" at bounding box center [208, 106] width 56 height 17
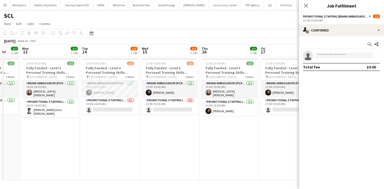
scroll to position [0, 222]
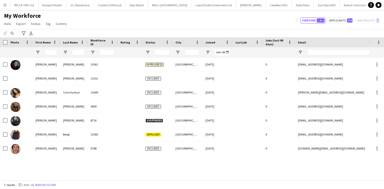
scroll to position [0, 66]
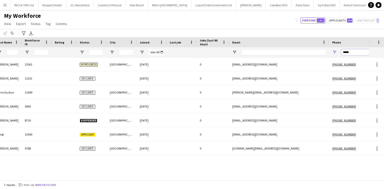
click at [351, 52] on input "*****" at bounding box center [366, 52] width 49 height 6
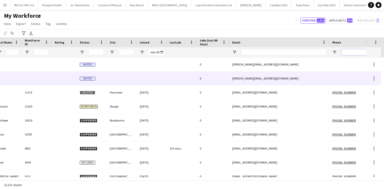
scroll to position [0, 0]
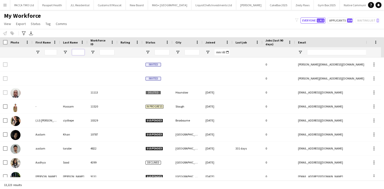
click at [80, 54] on input "Last Name Filter Input" at bounding box center [78, 52] width 13 height 6
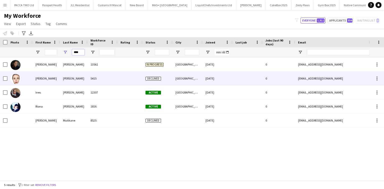
type input "****"
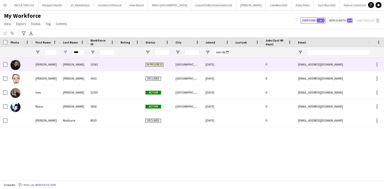
click at [73, 65] on div "Kane" at bounding box center [74, 65] width 28 height 14
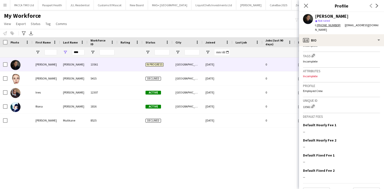
scroll to position [165, 0]
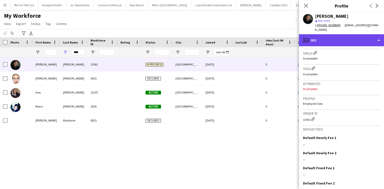
click at [320, 40] on div "profile Bio" at bounding box center [341, 40] width 85 height 12
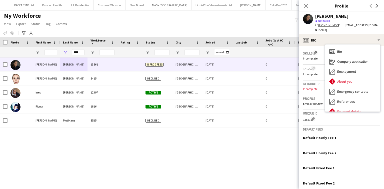
click at [354, 14] on div "Darcie Kane" at bounding box center [347, 16] width 65 height 5
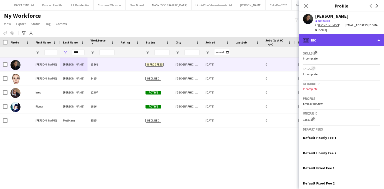
click at [339, 40] on div "profile Bio" at bounding box center [341, 40] width 85 height 12
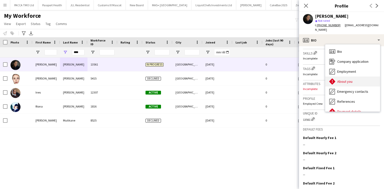
click at [353, 78] on div "About you About you" at bounding box center [353, 82] width 55 height 10
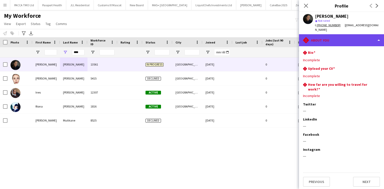
click at [337, 37] on div "rhombus-alert About you" at bounding box center [341, 40] width 85 height 12
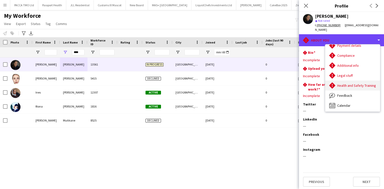
scroll to position [67, 0]
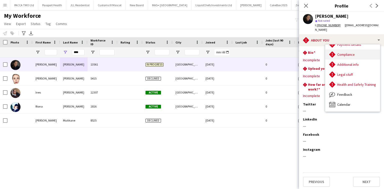
click at [356, 50] on div "Compliance Compliance" at bounding box center [353, 55] width 55 height 10
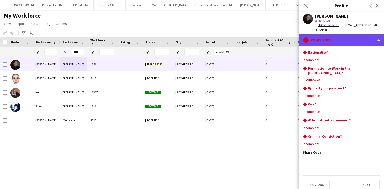
click at [318, 39] on div "rhombus-alert Compliance" at bounding box center [341, 40] width 85 height 12
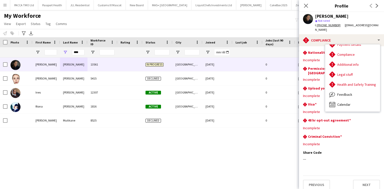
click at [322, 16] on div "Darcie Kane" at bounding box center [332, 16] width 34 height 5
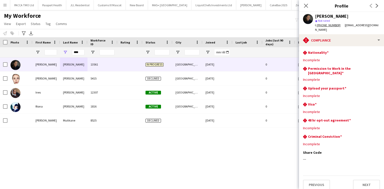
click at [307, 2] on div "Close pop-in" at bounding box center [306, 6] width 14 height 12
click at [305, 4] on icon "Close pop-in" at bounding box center [306, 5] width 5 height 5
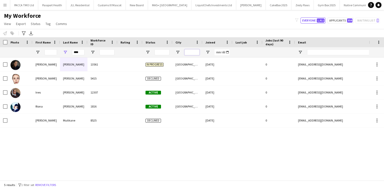
click at [194, 51] on input "City Filter Input" at bounding box center [192, 52] width 15 height 6
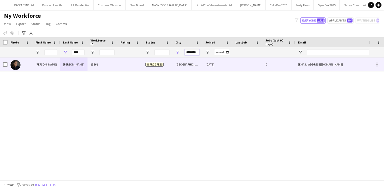
type input "********"
click at [187, 65] on div "Brighton" at bounding box center [188, 65] width 30 height 14
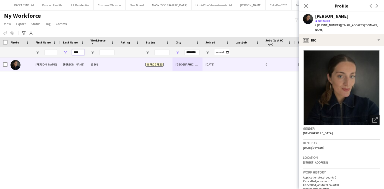
click at [84, 54] on input "****" at bounding box center [78, 52] width 13 height 6
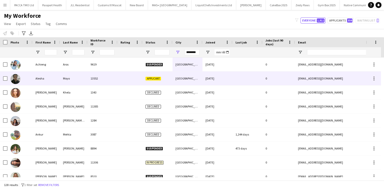
click at [164, 74] on div "Applicant" at bounding box center [158, 79] width 30 height 14
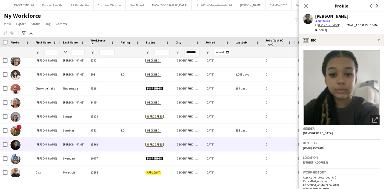
scroll to position [220, 0]
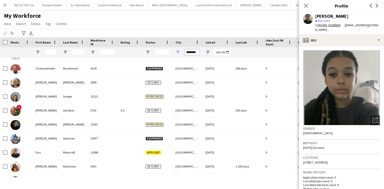
click at [192, 51] on input "********" at bounding box center [192, 52] width 15 height 6
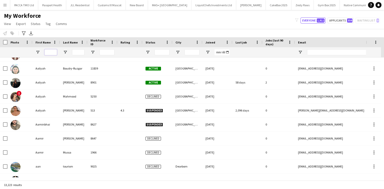
click at [48, 54] on input "First Name Filter Input" at bounding box center [51, 52] width 13 height 6
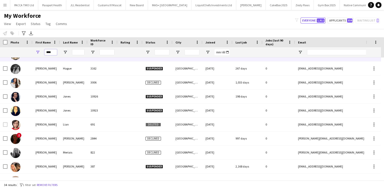
type input "****"
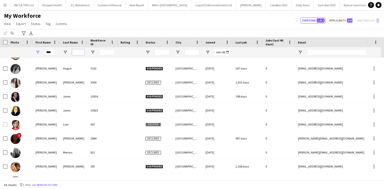
click at [75, 54] on input "Last Name Filter Input" at bounding box center [78, 52] width 13 height 6
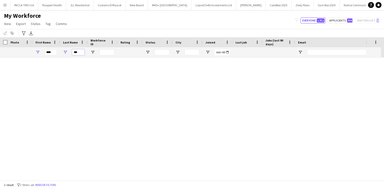
scroll to position [0, 0]
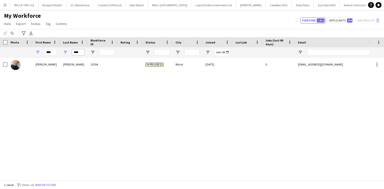
type input "****"
click at [54, 51] on input "****" at bounding box center [51, 52] width 13 height 6
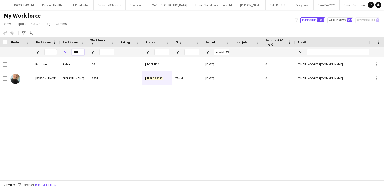
click at [80, 54] on input "****" at bounding box center [78, 52] width 13 height 6
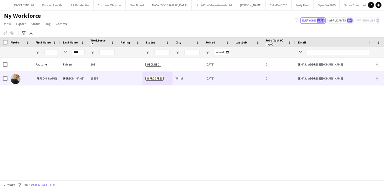
click at [82, 78] on div "Bienvenu" at bounding box center [74, 79] width 28 height 14
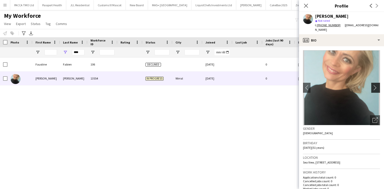
click at [376, 85] on app-icon "chevron-right" at bounding box center [377, 87] width 8 height 5
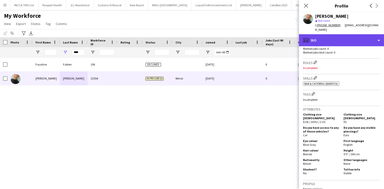
click at [349, 40] on div "profile Bio" at bounding box center [341, 40] width 85 height 12
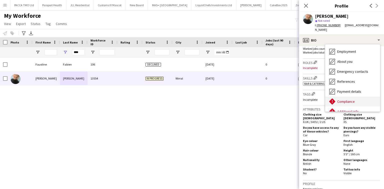
click at [350, 99] on span "Compliance" at bounding box center [347, 101] width 18 height 5
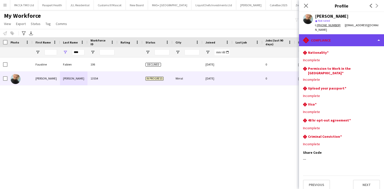
click at [342, 34] on div "rhombus-alert Compliance" at bounding box center [341, 40] width 85 height 12
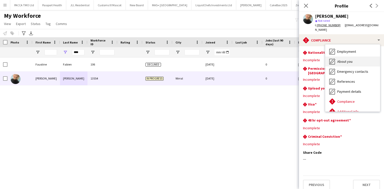
click at [348, 59] on span "About you" at bounding box center [345, 61] width 15 height 5
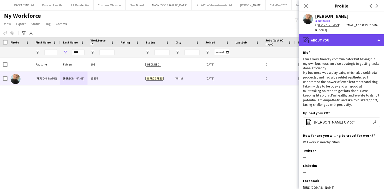
click at [341, 39] on div "pencil4 About you" at bounding box center [341, 40] width 85 height 12
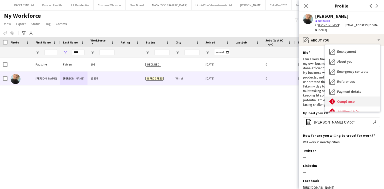
click at [340, 99] on span "Compliance" at bounding box center [347, 101] width 18 height 5
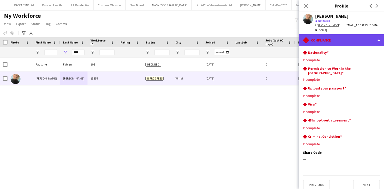
click at [334, 34] on div "rhombus-alert Compliance" at bounding box center [341, 40] width 85 height 12
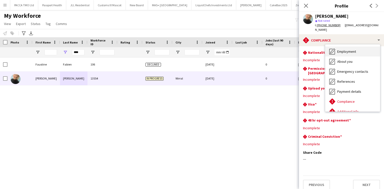
click at [342, 51] on div "Employment Employment" at bounding box center [353, 52] width 55 height 10
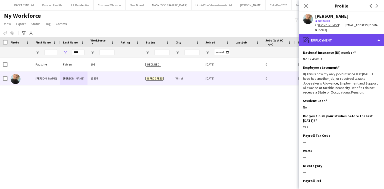
click at [341, 39] on div "pencil4 Employment" at bounding box center [341, 40] width 85 height 12
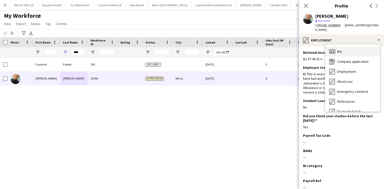
click at [347, 51] on div "Bio Bio" at bounding box center [353, 52] width 55 height 10
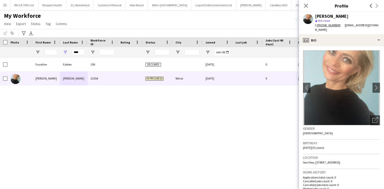
click at [71, 53] on div "****" at bounding box center [74, 52] width 28 height 10
click at [80, 51] on input "****" at bounding box center [78, 52] width 13 height 6
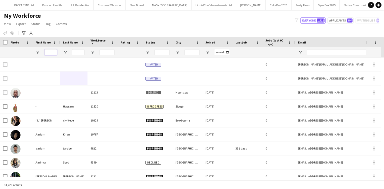
click at [50, 52] on input "First Name Filter Input" at bounding box center [51, 52] width 13 height 6
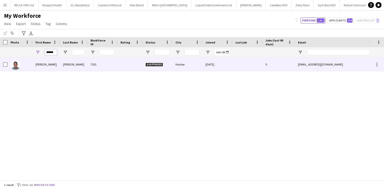
type input "******"
click at [49, 64] on div "Loretta Asefuaba" at bounding box center [47, 65] width 28 height 14
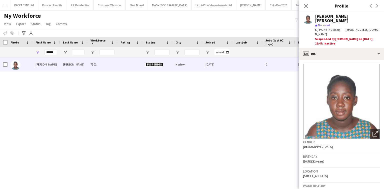
click at [126, 75] on div "Loretta Asefuaba Arthur 7301 Suspended Harlow 08-02-2024 0 adjaoloretta@gmail.c…" at bounding box center [184, 118] width 369 height 120
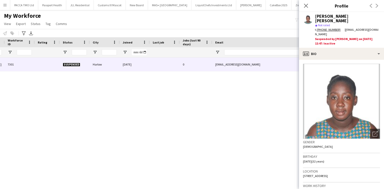
scroll to position [0, 88]
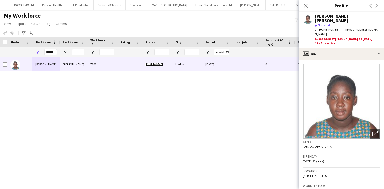
click at [52, 56] on div "******" at bounding box center [51, 52] width 13 height 10
click at [53, 53] on input "*****" at bounding box center [51, 52] width 13 height 6
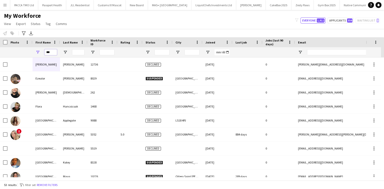
type input "***"
click at [185, 53] on input "City Filter Input" at bounding box center [192, 52] width 15 height 6
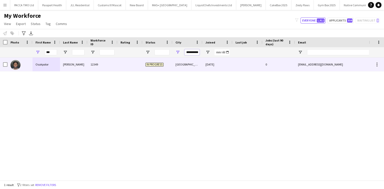
type input "**********"
click at [187, 68] on div "Manchester" at bounding box center [188, 65] width 30 height 14
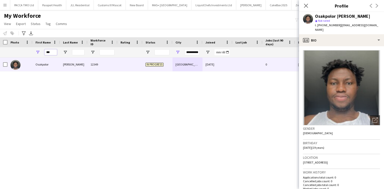
click at [50, 51] on input "***" at bounding box center [51, 52] width 13 height 6
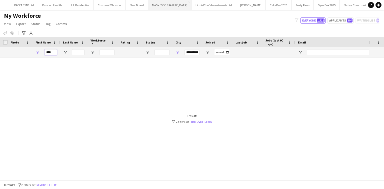
type input "****"
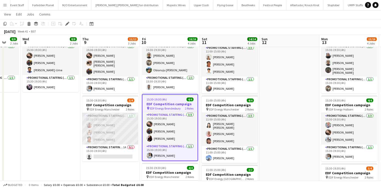
scroll to position [0, 159]
click at [100, 129] on app-card-role "Promotional Staffing (Flyering Staff) 3/3 15:30-19:30 (4h) Tallulah Kerrigan Je…" at bounding box center [111, 129] width 56 height 32
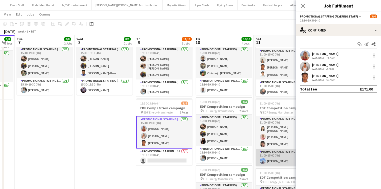
scroll to position [0, 104]
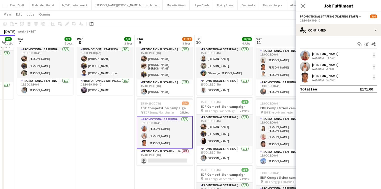
click at [310, 67] on app-user-avatar at bounding box center [305, 67] width 10 height 10
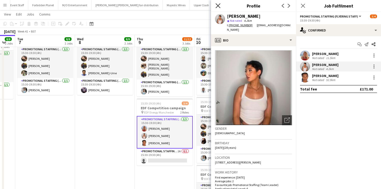
click at [217, 7] on icon at bounding box center [218, 5] width 5 height 5
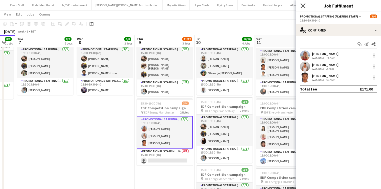
click at [302, 5] on icon at bounding box center [303, 5] width 5 height 5
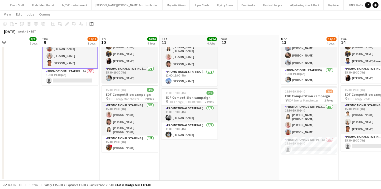
scroll to position [0, 189]
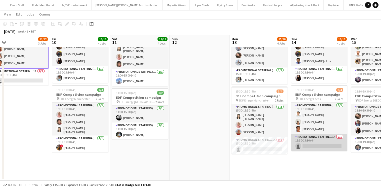
click at [308, 144] on app-card-role "Promotional Staffing (Team Leader) 1A 0/1 15:30-19:30 (4h) single-neutral-actio…" at bounding box center [320, 142] width 56 height 17
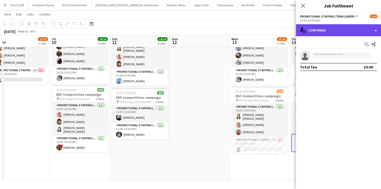
click at [330, 35] on div "single-neutral-actions-check-2 Confirmed" at bounding box center [338, 30] width 85 height 12
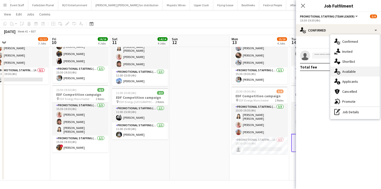
click at [344, 76] on div "single-neutral-actions-upload Available" at bounding box center [356, 72] width 50 height 10
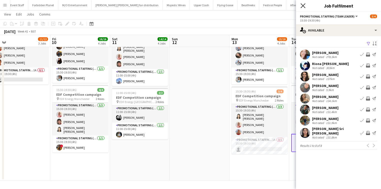
click at [301, 6] on icon "Close pop-in" at bounding box center [303, 5] width 5 height 5
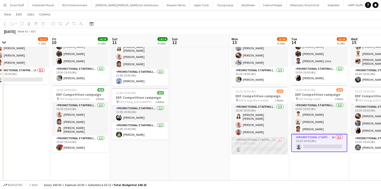
click at [282, 144] on app-card-role "Promotional Staffing (Team Leader) 1A 0/1 15:30-19:30 (4h) single-neutral-actio…" at bounding box center [260, 145] width 56 height 17
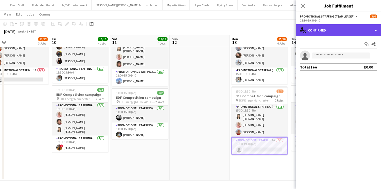
click at [320, 27] on div "single-neutral-actions-check-2 Confirmed" at bounding box center [338, 30] width 85 height 12
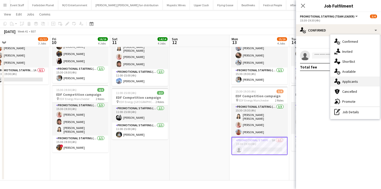
click at [344, 78] on div "single-neutral-actions-information Applicants" at bounding box center [356, 82] width 50 height 10
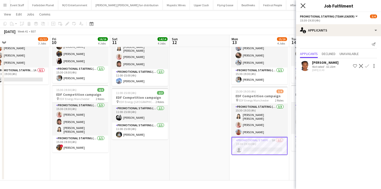
click at [303, 6] on icon at bounding box center [303, 5] width 5 height 5
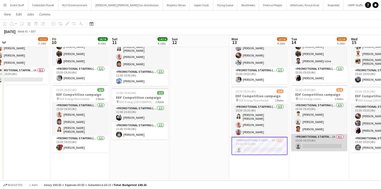
click at [334, 137] on app-card-role "Promotional Staffing (Team Leader) 1A 0/1 15:30-19:30 (4h) single-neutral-actio…" at bounding box center [320, 142] width 56 height 17
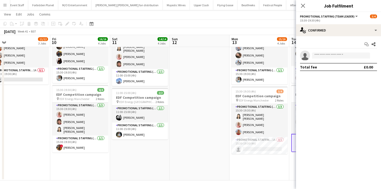
click at [304, 24] on app-options-switcher "Promotional Staffing (Team Leader) All roles Promotional Staffing (Team Leader)…" at bounding box center [338, 18] width 85 height 12
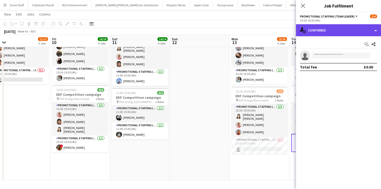
click at [308, 30] on div "single-neutral-actions-check-2 Confirmed" at bounding box center [338, 30] width 85 height 12
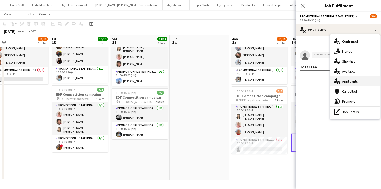
click at [332, 81] on div "single-neutral-actions-information Applicants" at bounding box center [356, 82] width 50 height 10
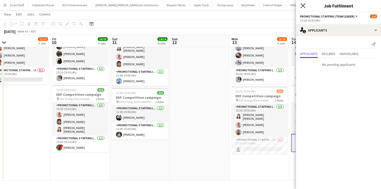
click at [304, 6] on icon "Close pop-in" at bounding box center [303, 5] width 5 height 5
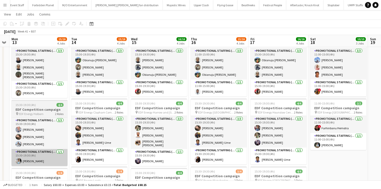
scroll to position [177, 0]
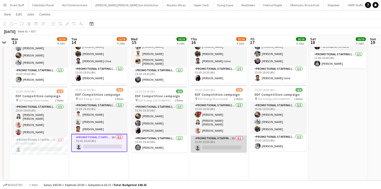
click at [232, 143] on app-card-role "Promotional Staffing (Team Leader) 1A 0/1 15:30-19:30 (4h) single-neutral-actio…" at bounding box center [219, 144] width 56 height 17
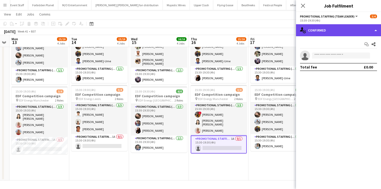
click at [308, 34] on div "single-neutral-actions-check-2 Confirmed" at bounding box center [338, 30] width 85 height 12
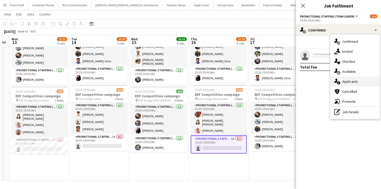
click at [340, 84] on icon at bounding box center [338, 82] width 3 height 3
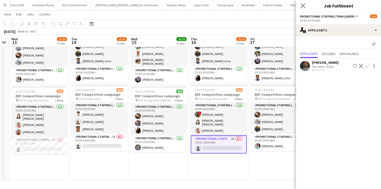
click at [303, 8] on app-icon "Close pop-in" at bounding box center [303, 5] width 7 height 7
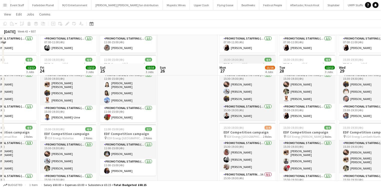
scroll to position [100, 0]
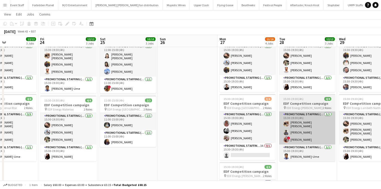
drag, startPoint x: 244, startPoint y: 149, endPoint x: 285, endPoint y: 115, distance: 53.3
click at [245, 150] on app-card-role "Promotional Staffing (Team Leader) 3A 0/1 15:30-19:30 (4h) single-neutral-actio…" at bounding box center [248, 151] width 56 height 17
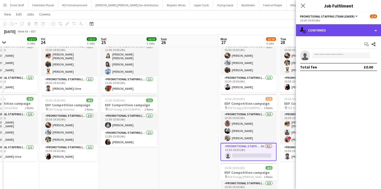
click at [348, 34] on div "single-neutral-actions-check-2 Confirmed" at bounding box center [338, 30] width 85 height 12
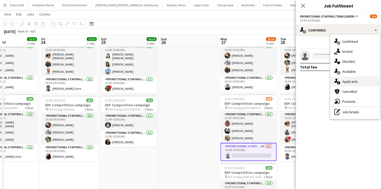
click at [355, 79] on div "single-neutral-actions-information Applicants" at bounding box center [356, 82] width 50 height 10
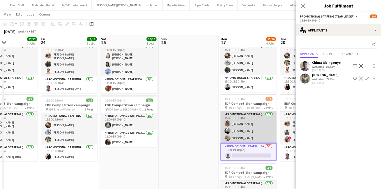
click at [257, 118] on app-card-role "Promotional Staffing (Flyering Staff) 3/3 15:30-19:30 (4h) Sally Whitworth Dan …" at bounding box center [249, 128] width 56 height 32
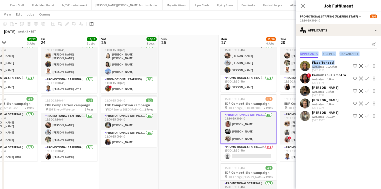
drag, startPoint x: 317, startPoint y: 71, endPoint x: 332, endPoint y: 43, distance: 31.9
click at [332, 43] on div "Send notification Applicants Declined Unavailable Fizza Toheed Not rated 102.2k…" at bounding box center [338, 81] width 85 height 91
click at [325, 41] on div "Send notification" at bounding box center [338, 44] width 77 height 8
click at [305, 4] on icon at bounding box center [303, 5] width 5 height 5
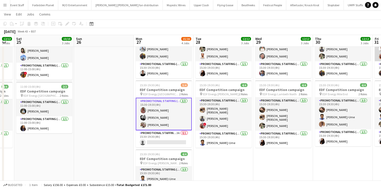
scroll to position [114, 0]
drag, startPoint x: 7, startPoint y: 5, endPoint x: 19, endPoint y: 19, distance: 18.3
click at [7, 5] on button "Menu" at bounding box center [5, 5] width 10 height 10
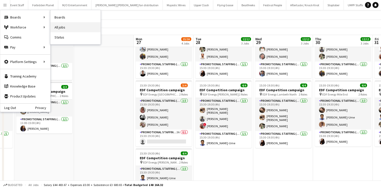
click at [61, 29] on link "All jobs" at bounding box center [76, 27] width 50 height 10
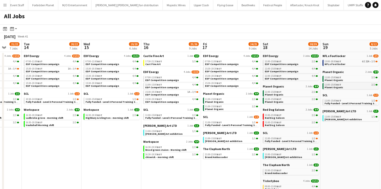
scroll to position [0, 218]
click at [344, 63] on link "13:00-18:00 BST 6I 22A • 2/5 NFL x Footlocker" at bounding box center [351, 63] width 53 height 6
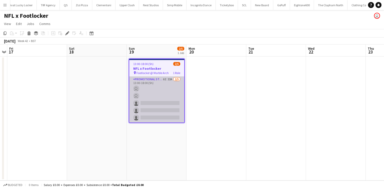
scroll to position [0, 1207]
click at [172, 94] on app-card-role "Promotional Staffing (Brand Ambassadors) 6I 22A [DATE] 13:00-18:00 (5h) [PERSON…" at bounding box center [156, 100] width 55 height 46
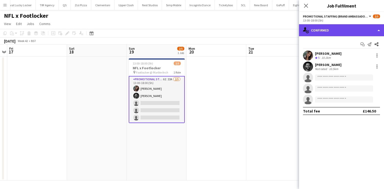
click at [329, 36] on div "single-neutral-actions-check-2 Confirmed" at bounding box center [341, 30] width 85 height 12
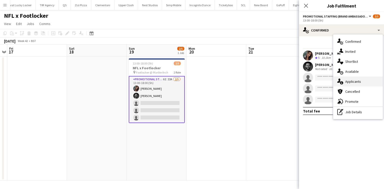
click at [346, 81] on span "Applicants" at bounding box center [354, 81] width 16 height 5
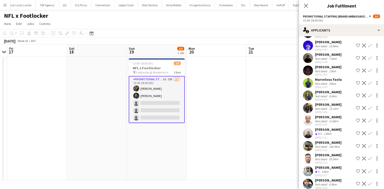
scroll to position [58, 0]
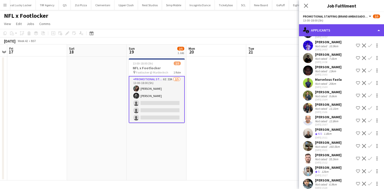
click at [315, 30] on div "single-neutral-actions-information Applicants" at bounding box center [341, 30] width 85 height 12
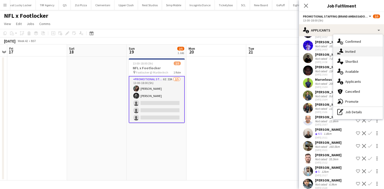
click at [353, 50] on span "Invited" at bounding box center [351, 51] width 10 height 5
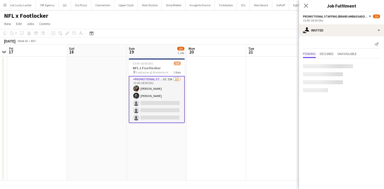
scroll to position [0, 0]
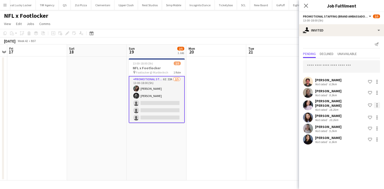
click at [378, 105] on div at bounding box center [377, 105] width 1 height 1
click at [322, 27] on div at bounding box center [192, 94] width 384 height 189
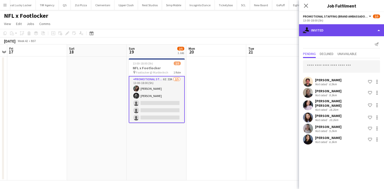
click at [323, 30] on div "single-neutral-actions-share-1 Invited" at bounding box center [341, 30] width 85 height 12
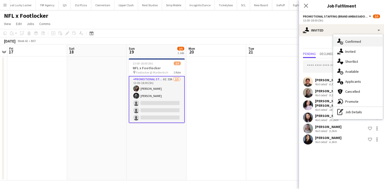
click at [349, 41] on span "Confirmed" at bounding box center [354, 41] width 16 height 5
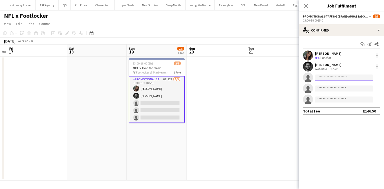
click at [327, 77] on input at bounding box center [344, 78] width 58 height 6
type input "*****"
click at [328, 77] on input "*****" at bounding box center [344, 78] width 58 height 6
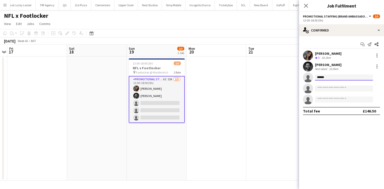
click at [328, 77] on input "*****" at bounding box center [344, 78] width 58 height 6
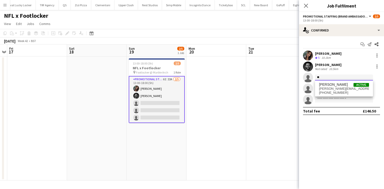
type input "*"
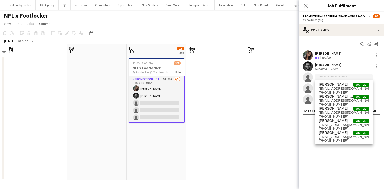
click at [328, 77] on input at bounding box center [344, 78] width 58 height 6
click at [328, 77] on input "*" at bounding box center [344, 78] width 58 height 6
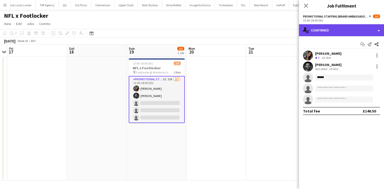
drag, startPoint x: 322, startPoint y: 27, endPoint x: 330, endPoint y: 46, distance: 21.1
click at [322, 27] on div "single-neutral-actions-check-2 Confirmed" at bounding box center [341, 30] width 85 height 12
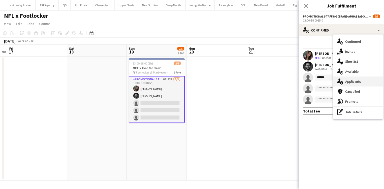
click at [347, 82] on span "Applicants" at bounding box center [354, 81] width 16 height 5
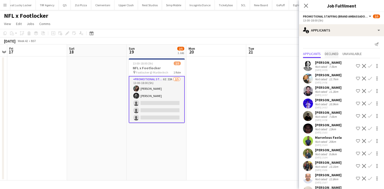
drag, startPoint x: 331, startPoint y: 49, endPoint x: 333, endPoint y: 54, distance: 6.2
click at [332, 51] on div "Send notification Applicants Declined Unavailable [PERSON_NAME] Not rated 7.5km…" at bounding box center [341, 190] width 85 height 309
click at [333, 54] on span "Declined" at bounding box center [332, 54] width 14 height 4
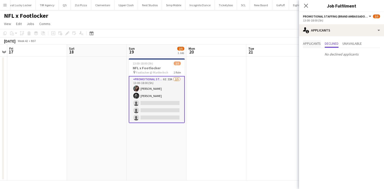
click at [317, 44] on span "Applicants" at bounding box center [312, 44] width 18 height 4
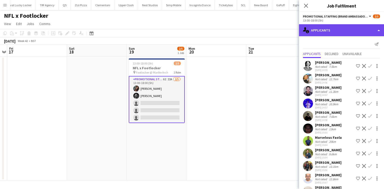
click at [322, 28] on div "single-neutral-actions-information Applicants" at bounding box center [341, 30] width 85 height 12
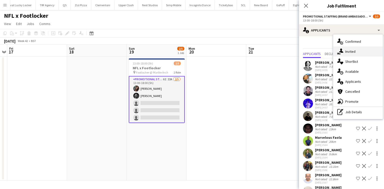
click at [353, 49] on span "Invited" at bounding box center [351, 51] width 10 height 5
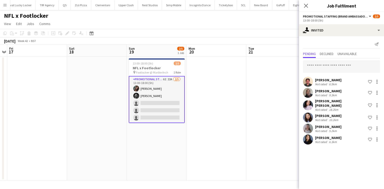
drag, startPoint x: 371, startPoint y: 103, endPoint x: 332, endPoint y: 101, distance: 38.8
click at [348, 104] on div "[PERSON_NAME] [PERSON_NAME] Not rated 18.2km Shortlist crew" at bounding box center [341, 105] width 85 height 13
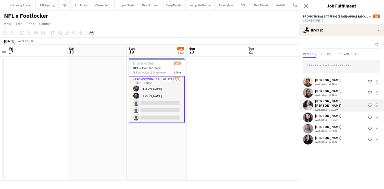
click at [328, 99] on div "[PERSON_NAME] [PERSON_NAME]" at bounding box center [340, 103] width 51 height 9
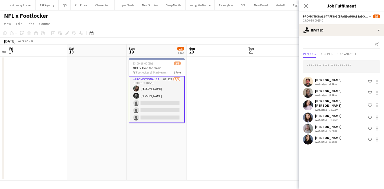
click at [328, 101] on div "[PERSON_NAME] [PERSON_NAME]" at bounding box center [340, 103] width 51 height 9
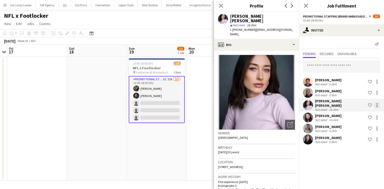
click at [376, 103] on div at bounding box center [377, 105] width 6 height 6
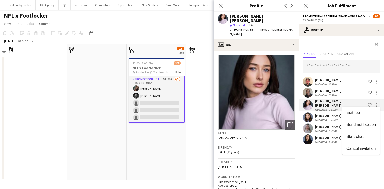
click at [316, 32] on div at bounding box center [192, 94] width 384 height 189
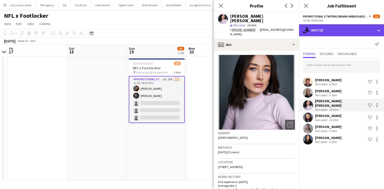
click at [326, 34] on div "single-neutral-actions-share-1 Invited" at bounding box center [341, 30] width 85 height 12
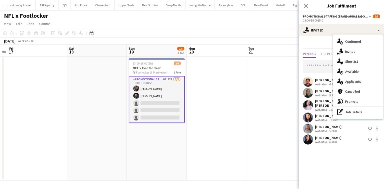
drag, startPoint x: 348, startPoint y: 41, endPoint x: 345, endPoint y: 65, distance: 24.9
click at [348, 41] on span "Confirmed" at bounding box center [354, 41] width 16 height 5
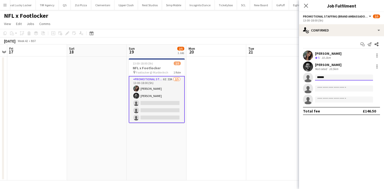
click at [333, 76] on input "*****" at bounding box center [344, 78] width 58 height 6
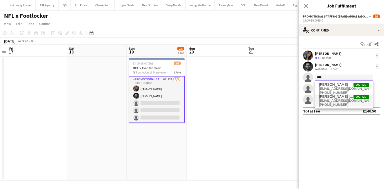
type input "****"
click at [335, 101] on span "[EMAIL_ADDRESS][DOMAIN_NAME]" at bounding box center [344, 101] width 50 height 4
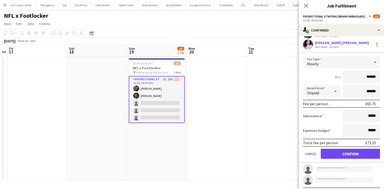
scroll to position [40, 0]
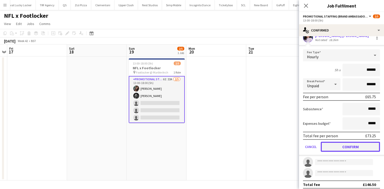
click at [352, 150] on button "Confirm" at bounding box center [350, 147] width 59 height 10
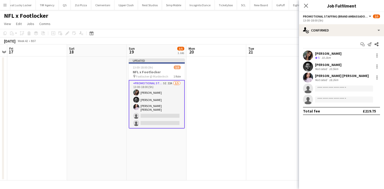
scroll to position [0, 0]
click at [307, 6] on icon at bounding box center [306, 6] width 4 height 4
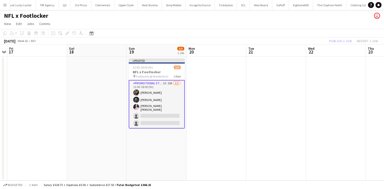
click at [353, 41] on div "Publish 1 job Revert 1 job" at bounding box center [353, 41] width 61 height 7
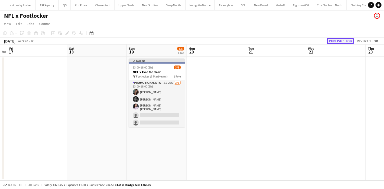
click at [347, 40] on button "Publish 1 job" at bounding box center [340, 41] width 27 height 7
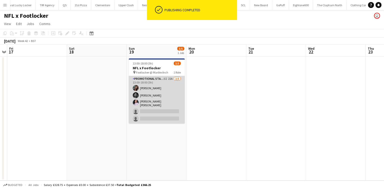
scroll to position [0, 172]
click at [175, 95] on app-card-role "Promotional Staffing (Brand Ambassadors) 5I 22A [DATE] 13:00-18:00 (5h) [PERSON…" at bounding box center [157, 100] width 56 height 48
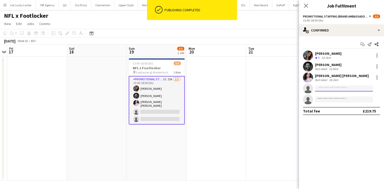
click at [336, 90] on input at bounding box center [344, 89] width 58 height 6
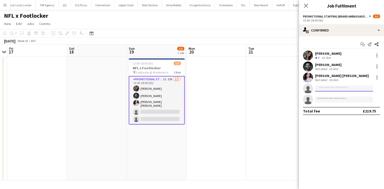
click at [318, 90] on input at bounding box center [344, 89] width 58 height 6
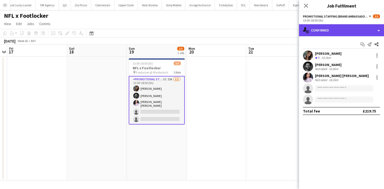
click at [315, 34] on div "single-neutral-actions-check-2 Confirmed" at bounding box center [341, 30] width 85 height 12
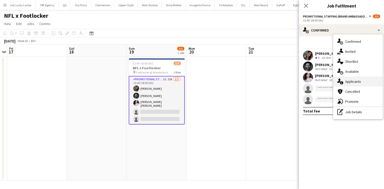
click at [344, 78] on div "single-neutral-actions-information Applicants" at bounding box center [359, 82] width 50 height 10
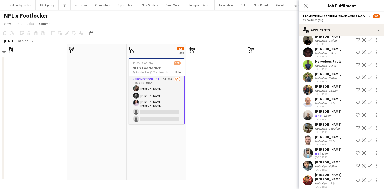
scroll to position [80, 0]
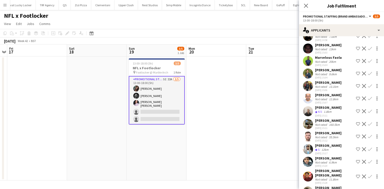
click at [329, 85] on div "13.1km" at bounding box center [333, 87] width 11 height 4
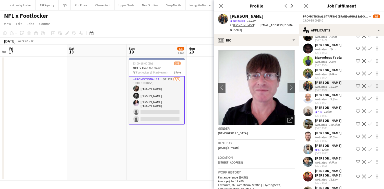
click at [321, 121] on div "[PERSON_NAME]" at bounding box center [328, 120] width 27 height 5
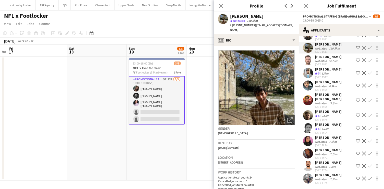
scroll to position [178, 0]
click at [320, 148] on div "[PERSON_NAME]" at bounding box center [328, 150] width 27 height 5
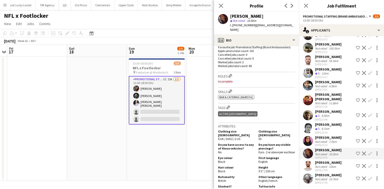
scroll to position [140, 0]
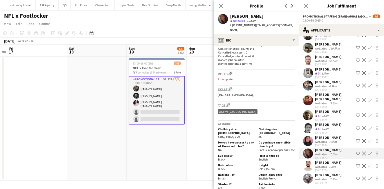
click at [321, 177] on div "Not rated" at bounding box center [321, 179] width 13 height 4
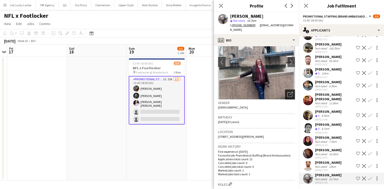
scroll to position [60, 0]
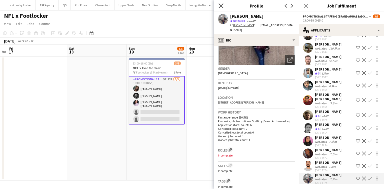
click at [220, 5] on icon at bounding box center [221, 5] width 5 height 5
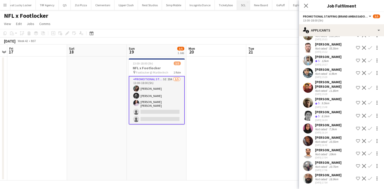
scroll to position [168, 0]
